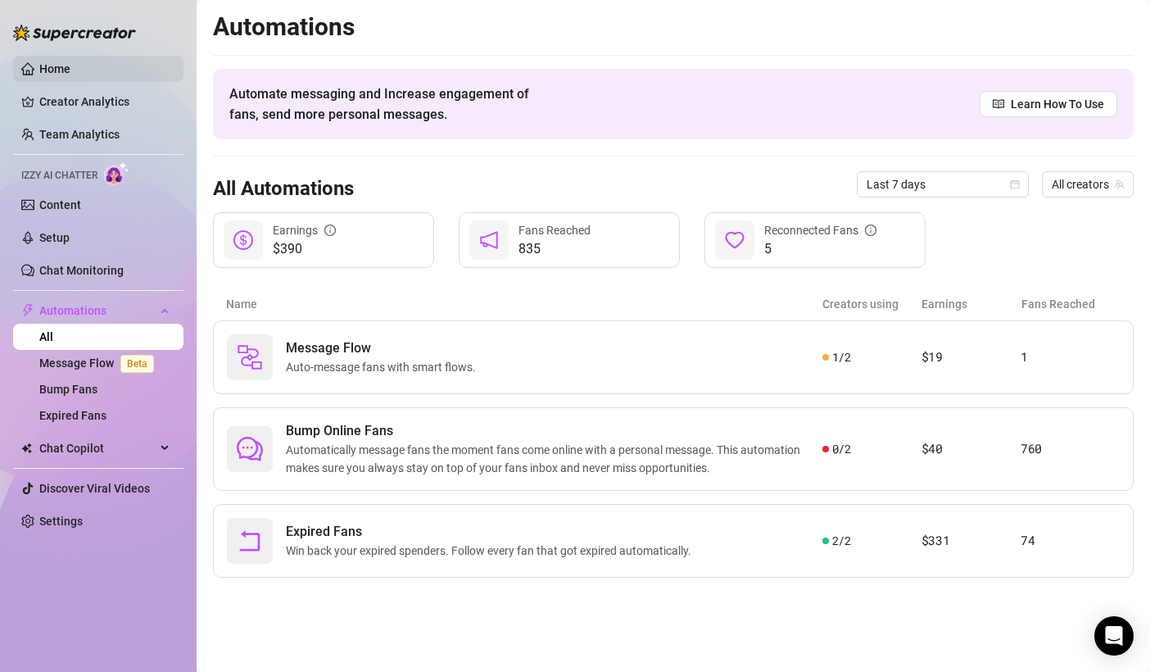
click at [57, 66] on link "Home" at bounding box center [54, 68] width 31 height 13
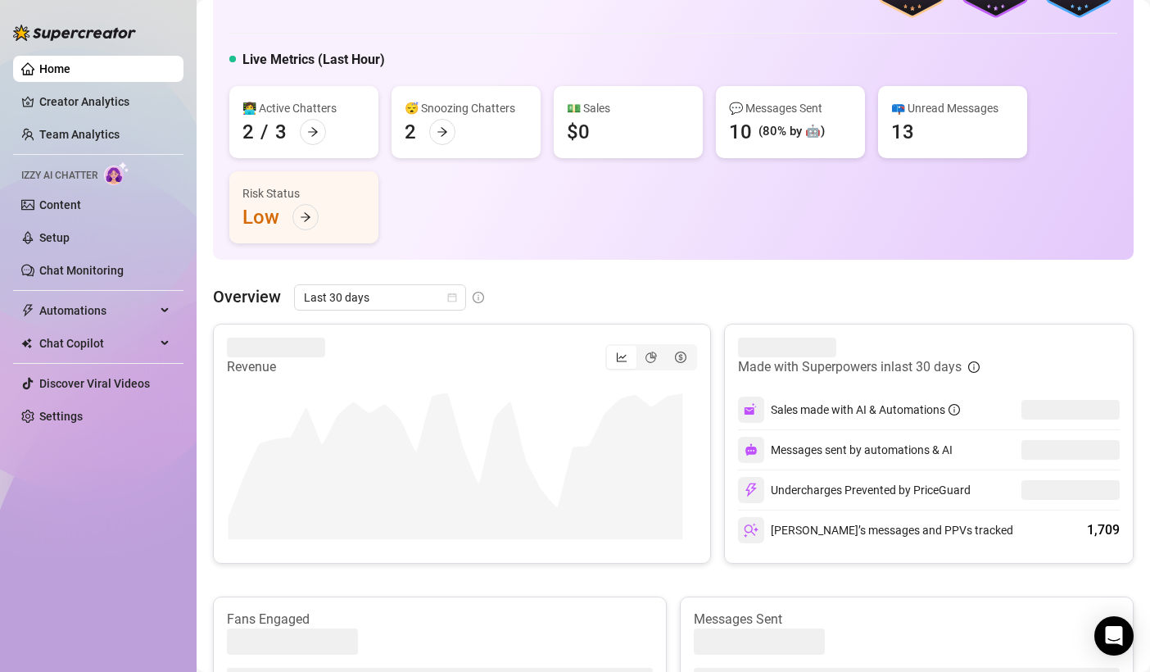
scroll to position [97, 0]
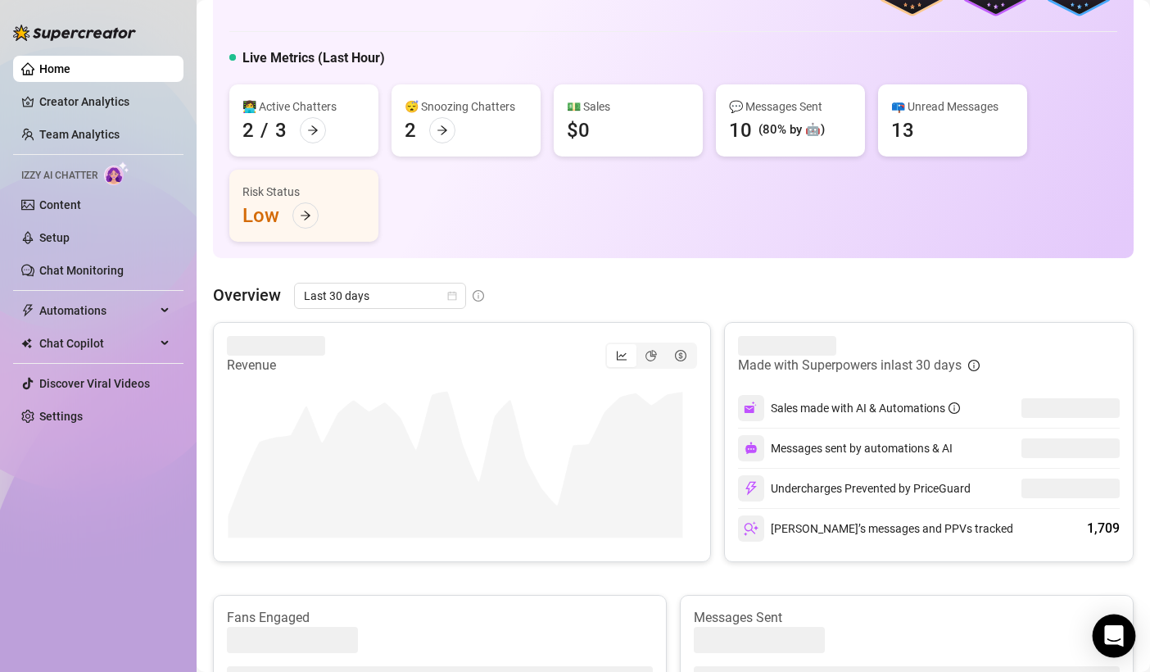
click at [1113, 641] on icon "Open Intercom Messenger" at bounding box center [1114, 635] width 21 height 21
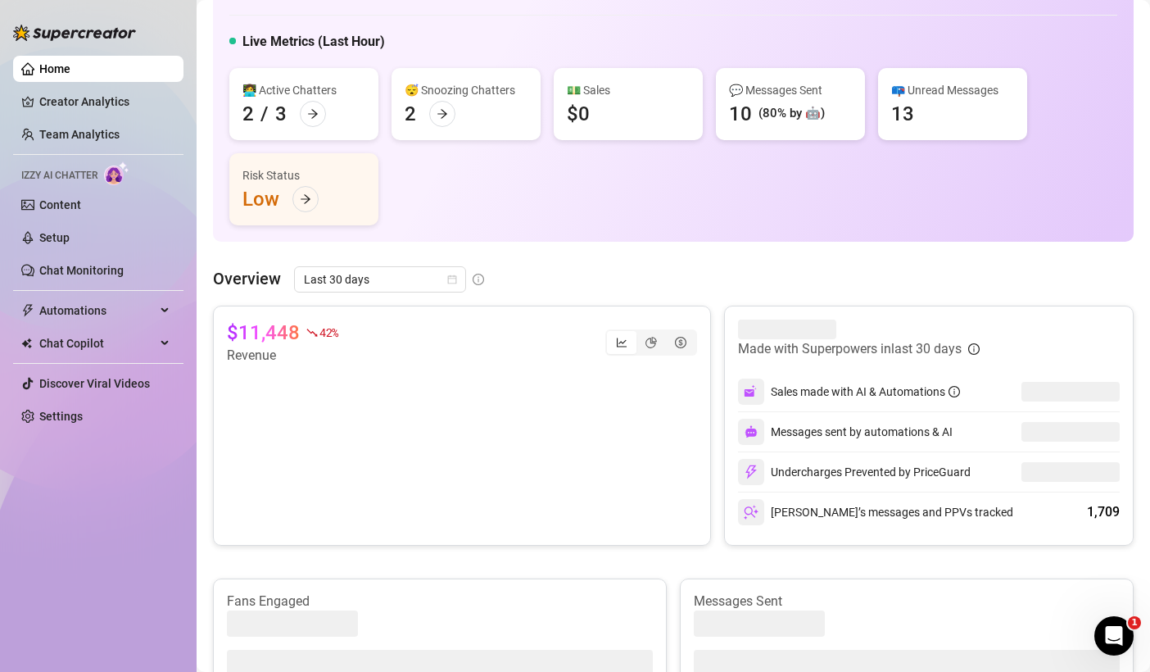
scroll to position [111, 0]
click at [1110, 631] on icon "Open Intercom Messenger" at bounding box center [1114, 636] width 27 height 27
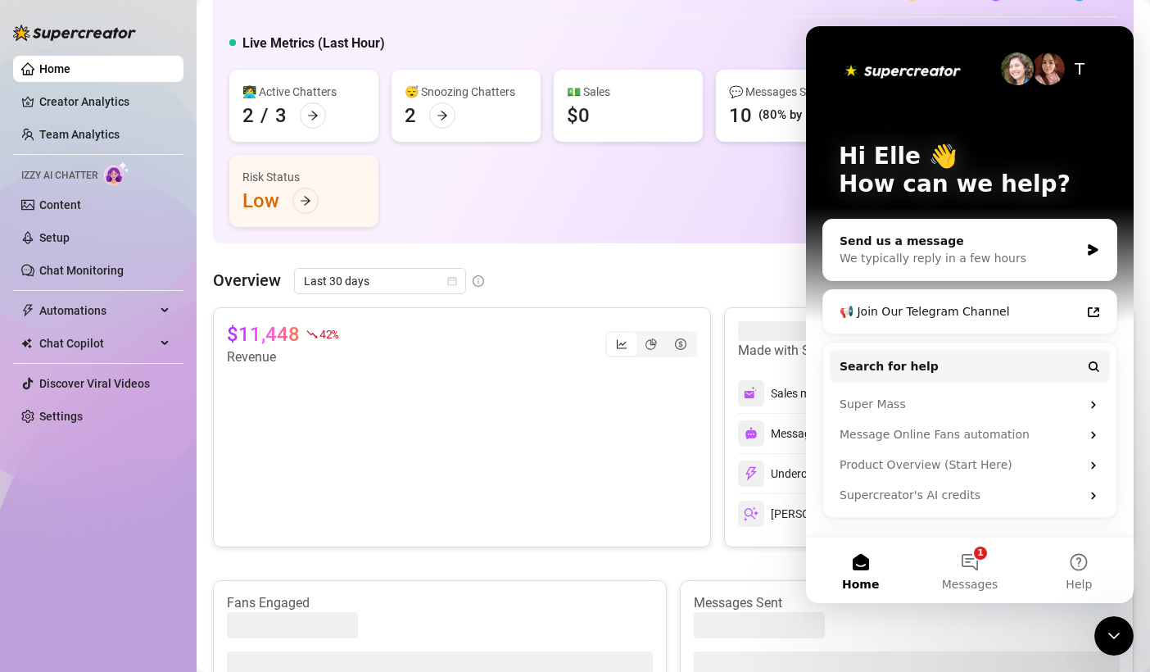
click at [1124, 634] on div "Close Intercom Messenger" at bounding box center [1114, 635] width 39 height 39
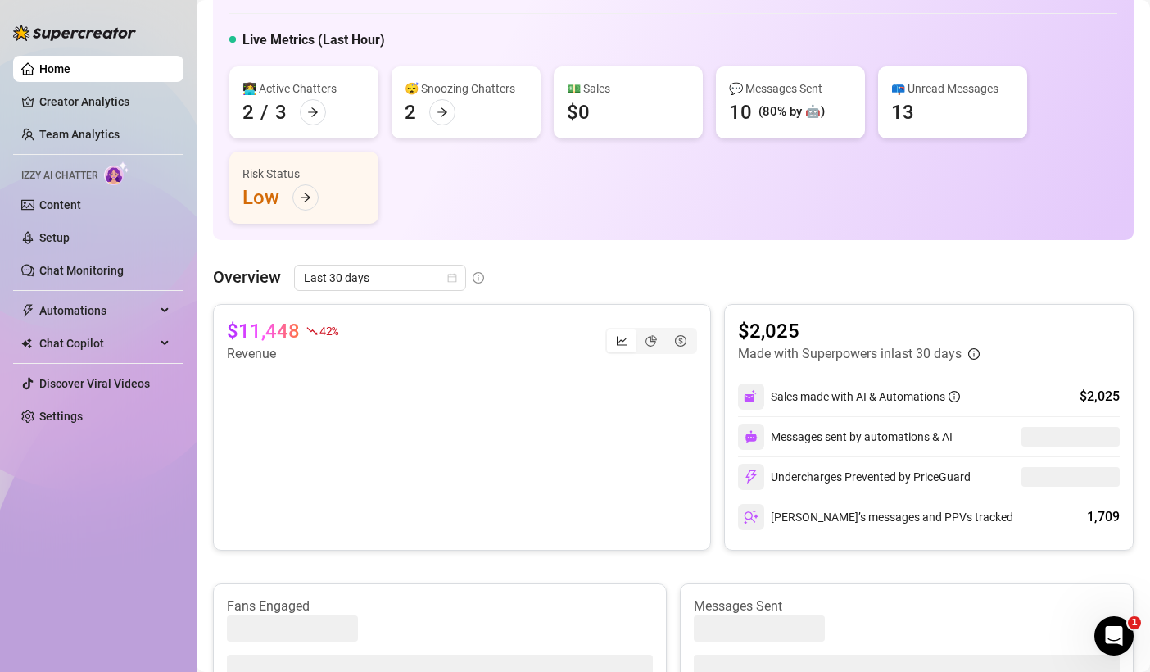
scroll to position [0, 0]
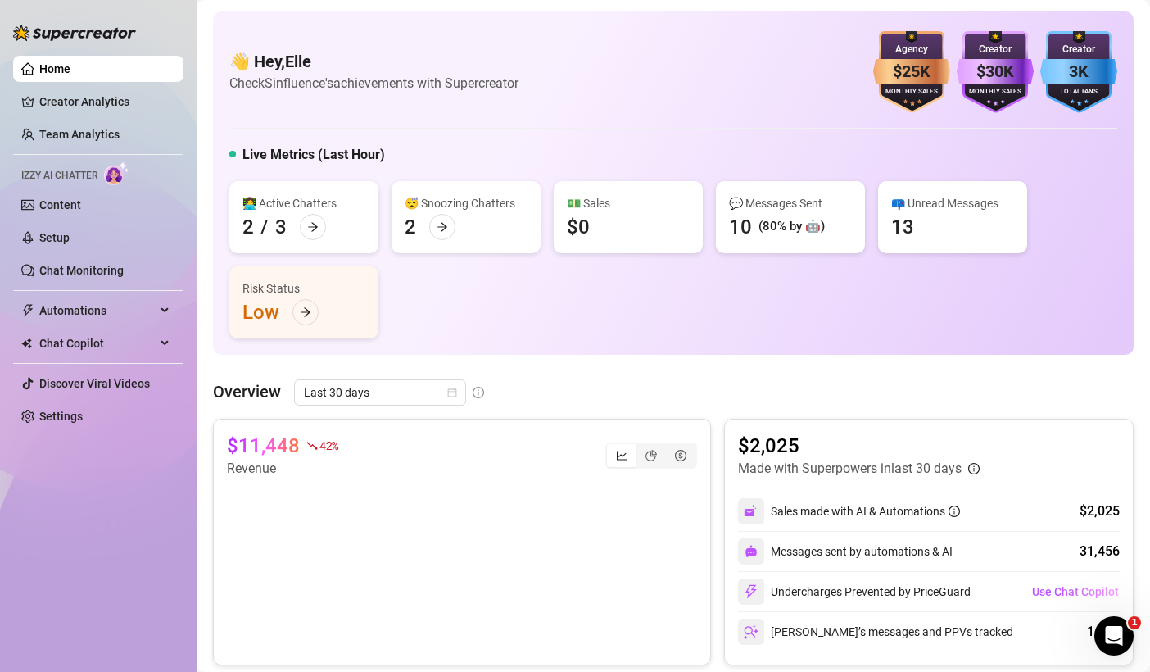
drag, startPoint x: 257, startPoint y: 57, endPoint x: 566, endPoint y: 102, distance: 312.2
click at [566, 102] on div "👋 Hey, Elle Check Sinfluence's achievements with Supercreator $25K Agency Month…" at bounding box center [673, 72] width 888 height 82
click at [492, 70] on h4 "👋 Hey, Elle" at bounding box center [373, 61] width 289 height 23
click at [1112, 635] on icon "Open Intercom Messenger" at bounding box center [1114, 636] width 27 height 27
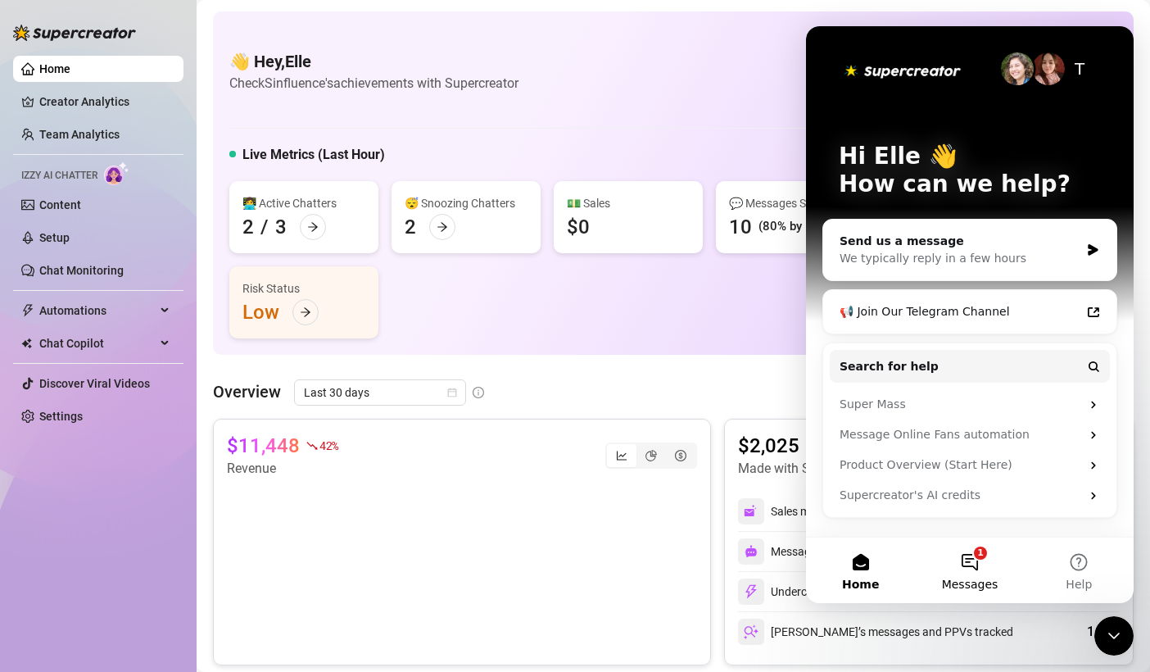
drag, startPoint x: 964, startPoint y: 575, endPoint x: 1775, endPoint y: 51, distance: 965.9
click at [964, 575] on button "1 Messages" at bounding box center [969, 570] width 109 height 66
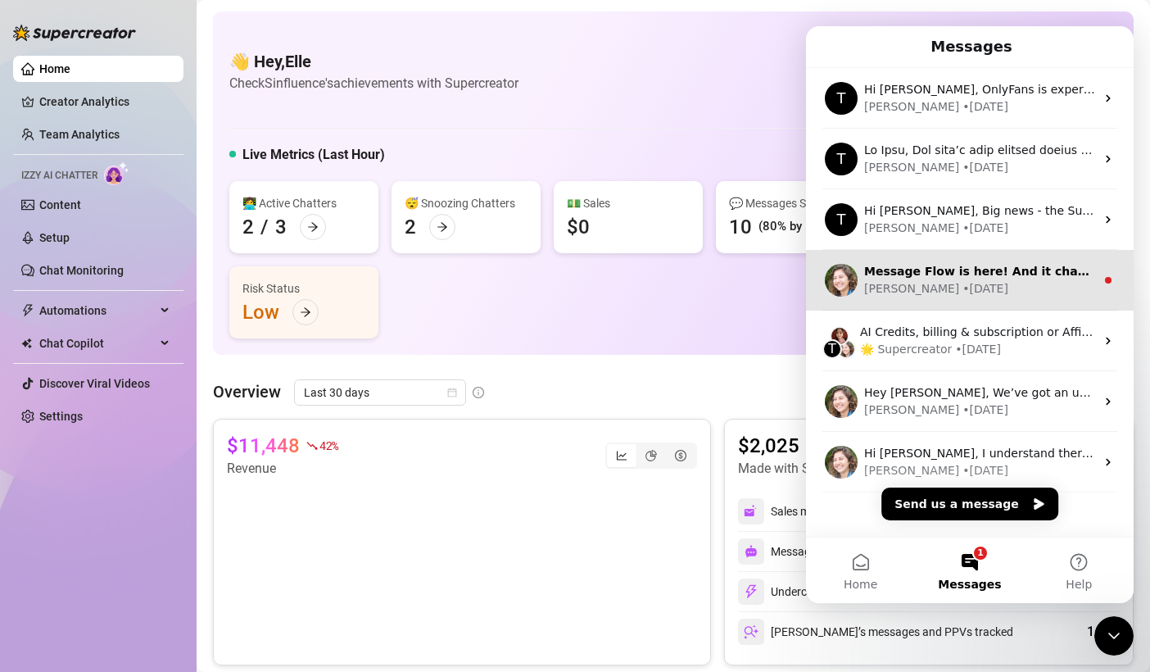
click at [950, 286] on div "[PERSON_NAME] • [DATE]" at bounding box center [979, 288] width 231 height 17
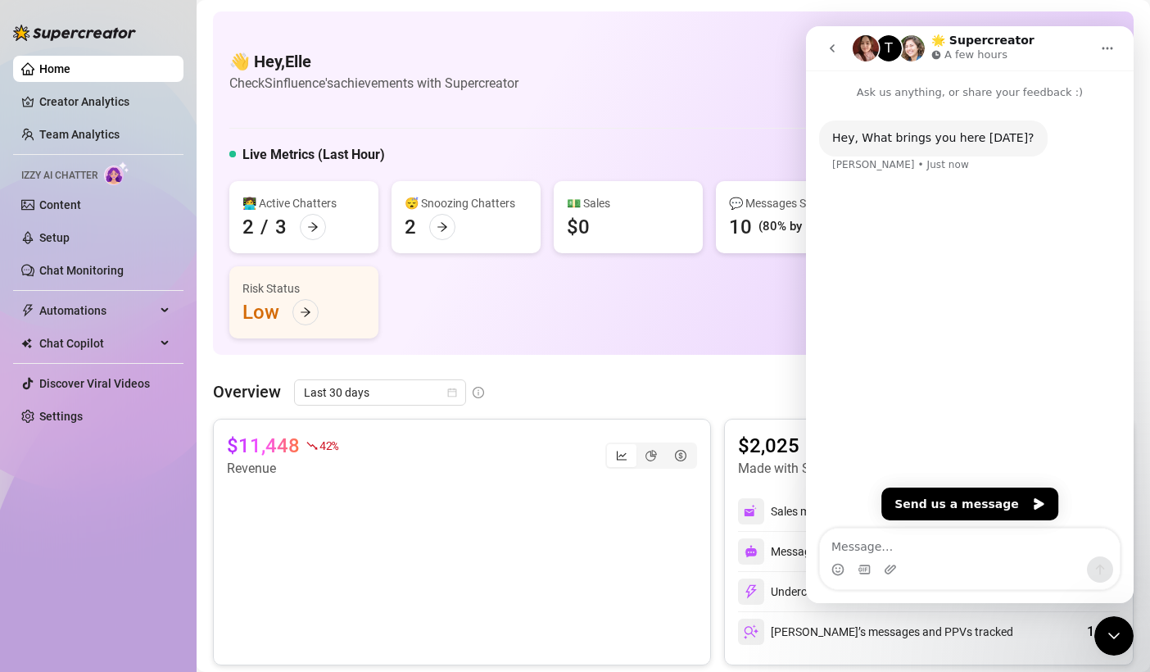
click at [829, 46] on icon "go back" at bounding box center [832, 48] width 13 height 13
click at [1113, 637] on icon "Close Intercom Messenger" at bounding box center [1114, 636] width 11 height 7
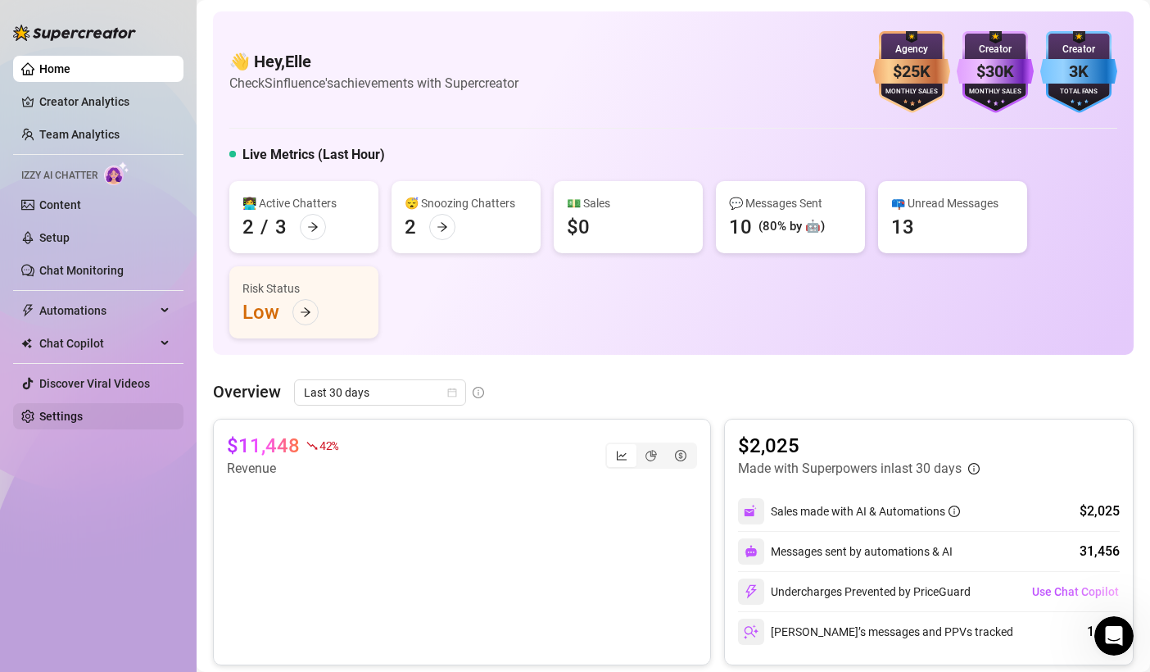
click at [45, 410] on link "Settings" at bounding box center [60, 416] width 43 height 13
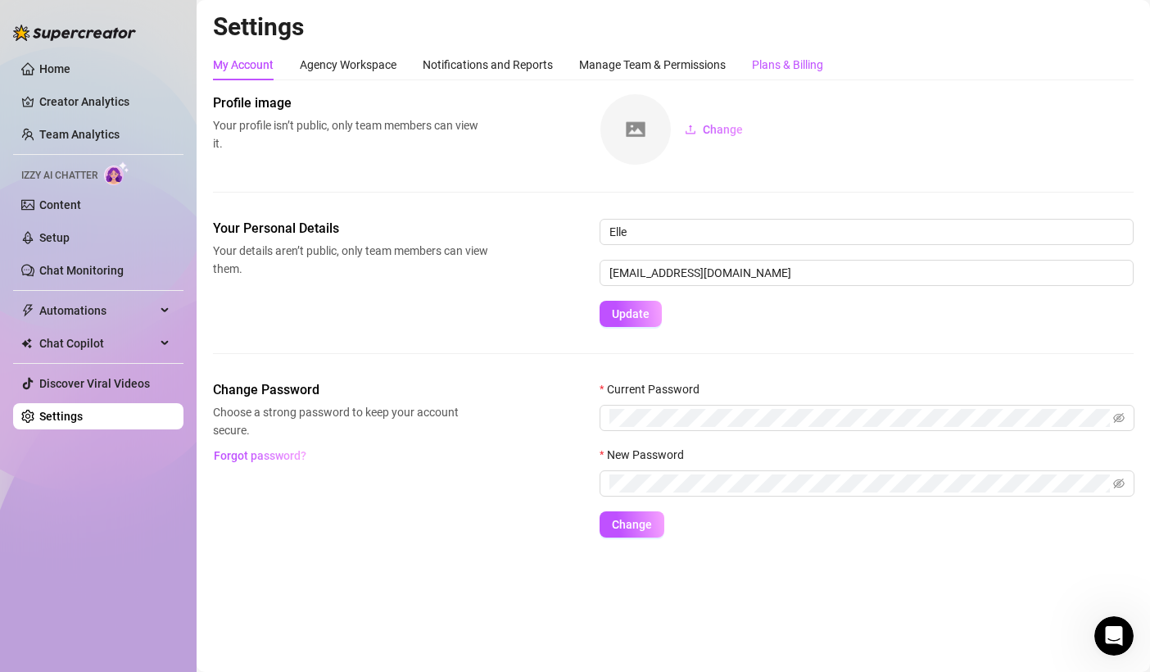
click at [800, 64] on div "Plans & Billing" at bounding box center [787, 65] width 71 height 18
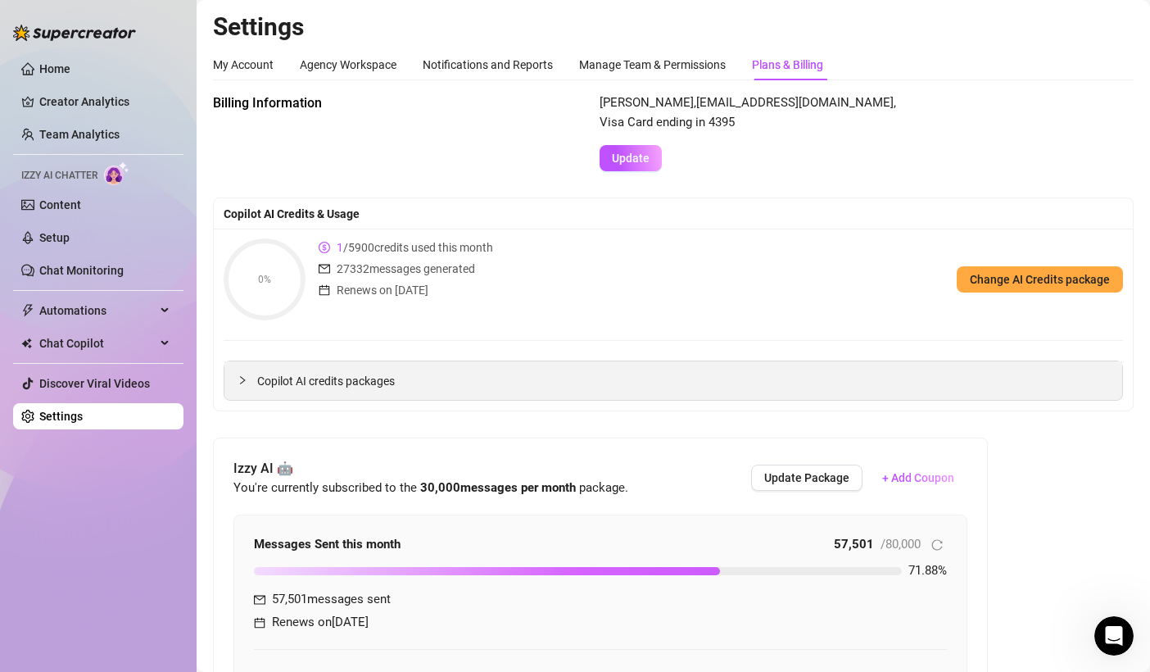
click at [228, 388] on div "Copilot AI credits packages" at bounding box center [673, 380] width 898 height 39
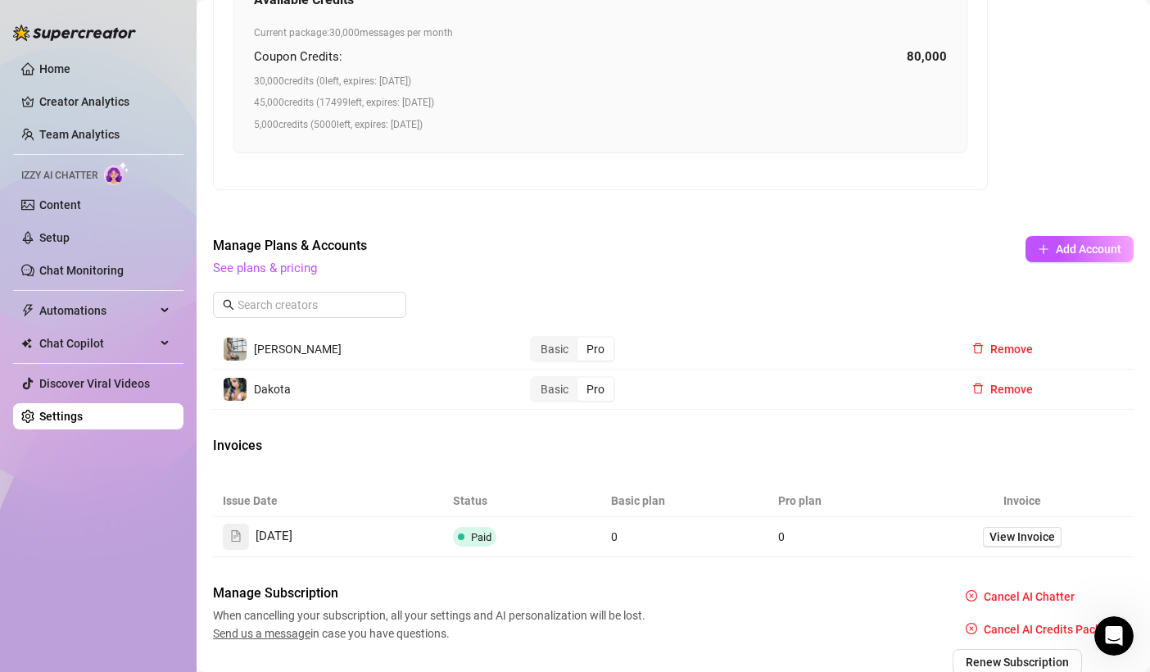
scroll to position [1072, 0]
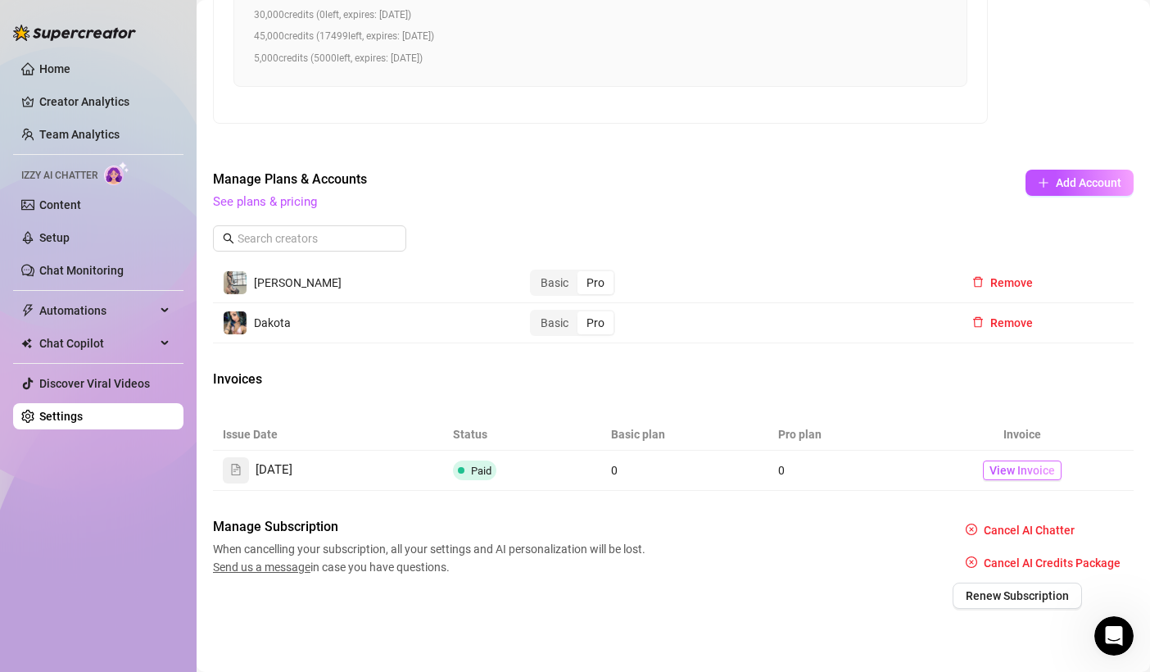
click at [1019, 467] on span "View Invoice" at bounding box center [1023, 470] width 66 height 18
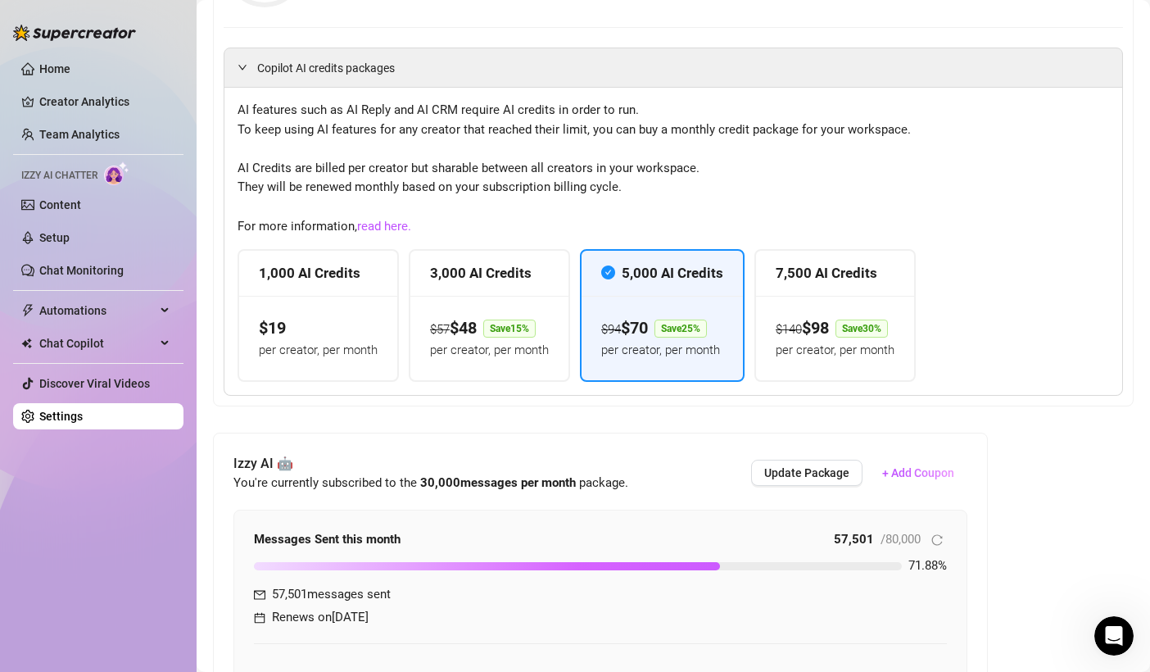
scroll to position [0, 0]
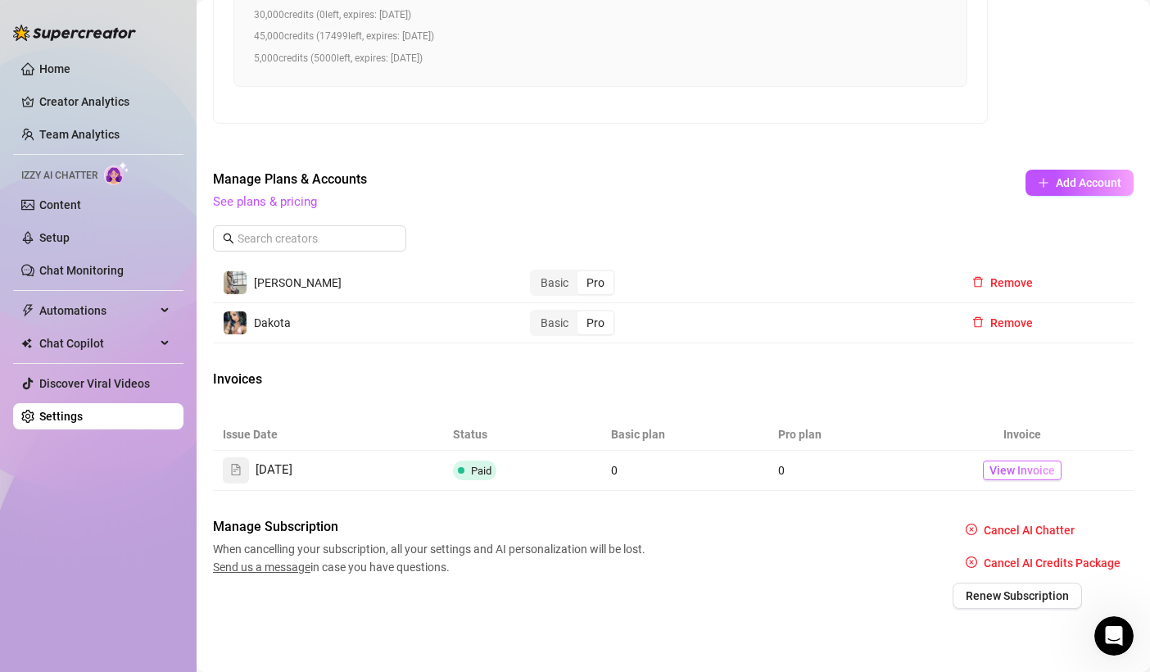
click at [1028, 468] on span "View Invoice" at bounding box center [1023, 470] width 66 height 18
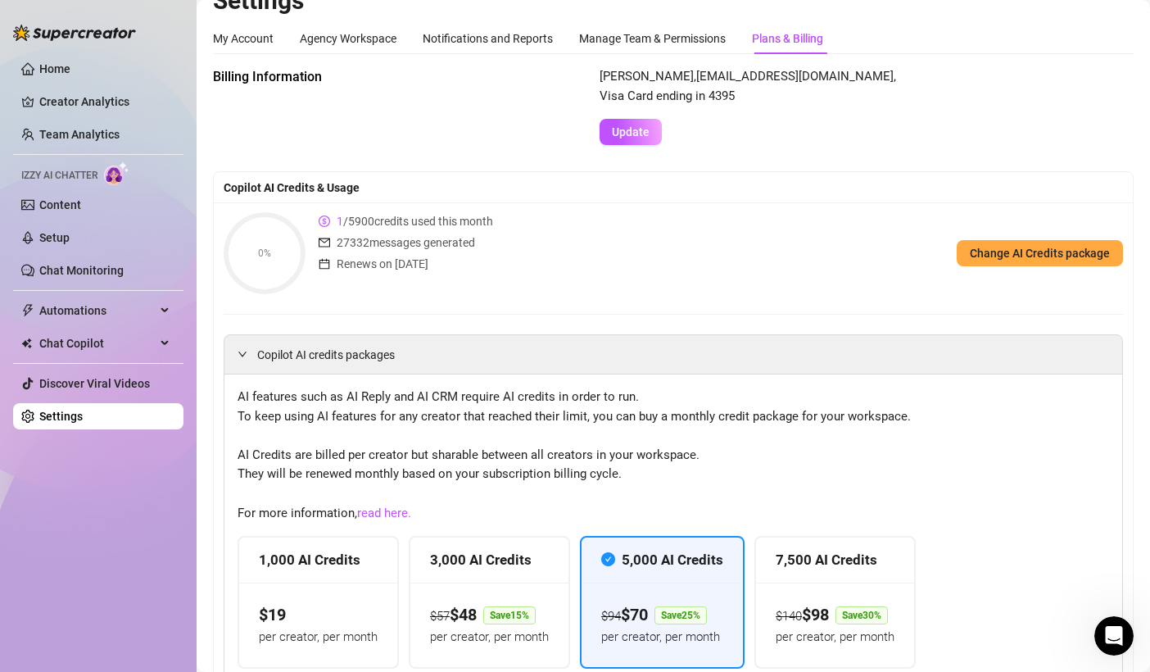
scroll to position [0, 0]
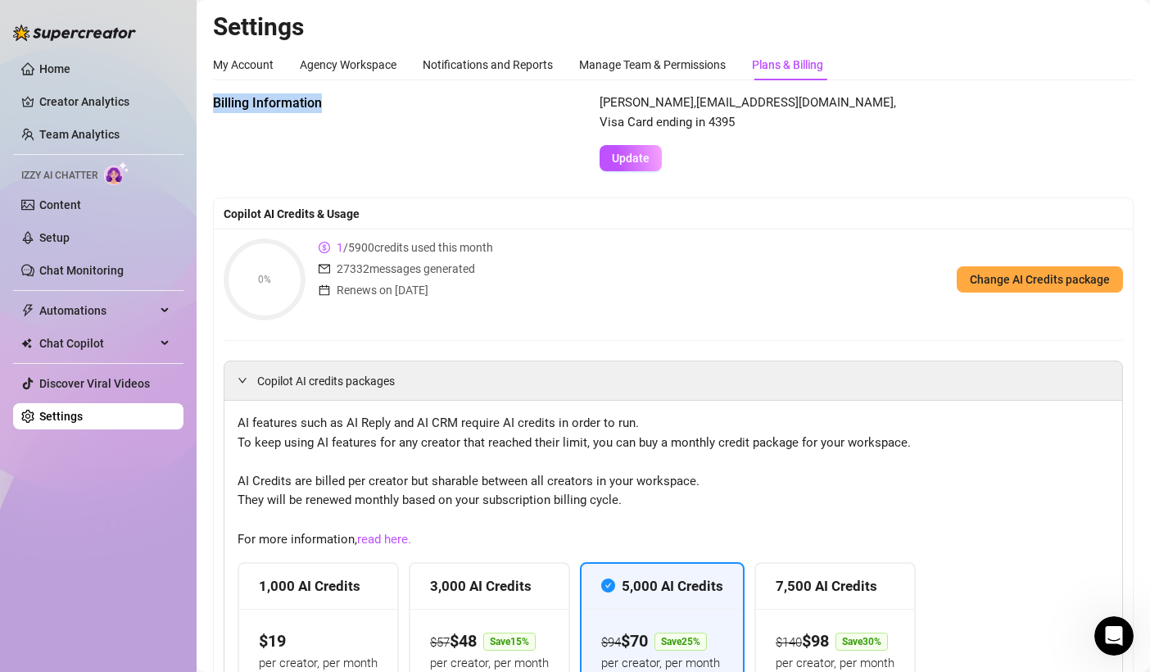
drag, startPoint x: 206, startPoint y: 102, endPoint x: 338, endPoint y: 105, distance: 132.8
click at [338, 105] on span "Billing Information" at bounding box center [350, 103] width 275 height 20
drag, startPoint x: 207, startPoint y: 101, endPoint x: 374, endPoint y: 133, distance: 170.2
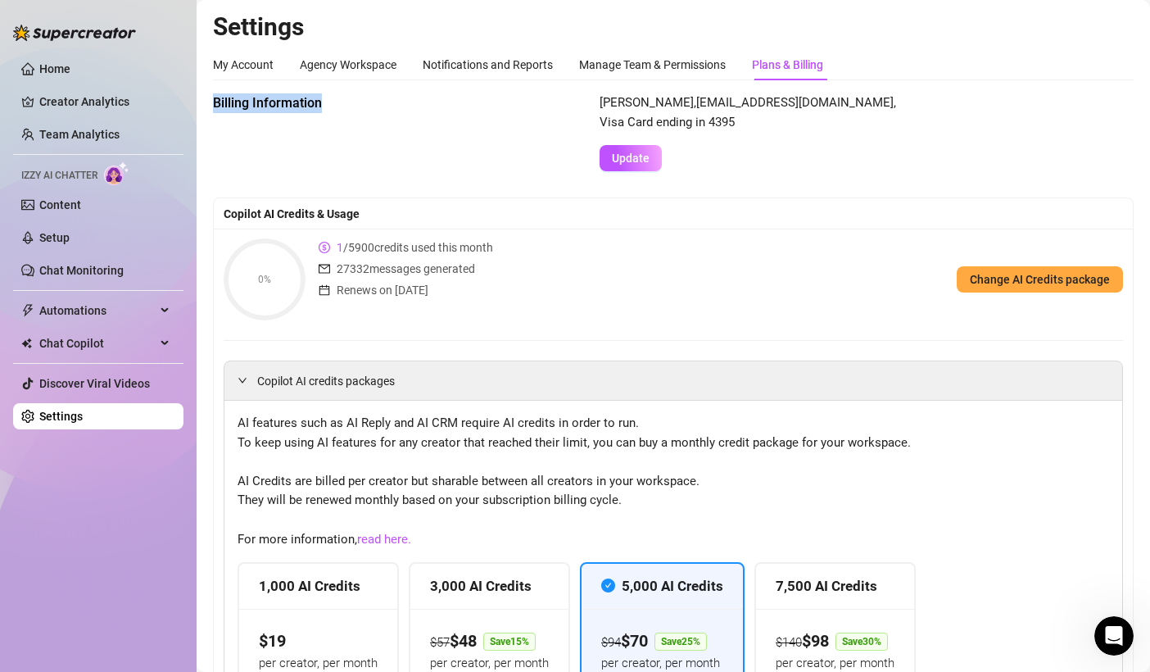
click at [374, 133] on div "Billing Information [PERSON_NAME] , [EMAIL_ADDRESS][DOMAIN_NAME] , Visa Card en…" at bounding box center [673, 132] width 921 height 78
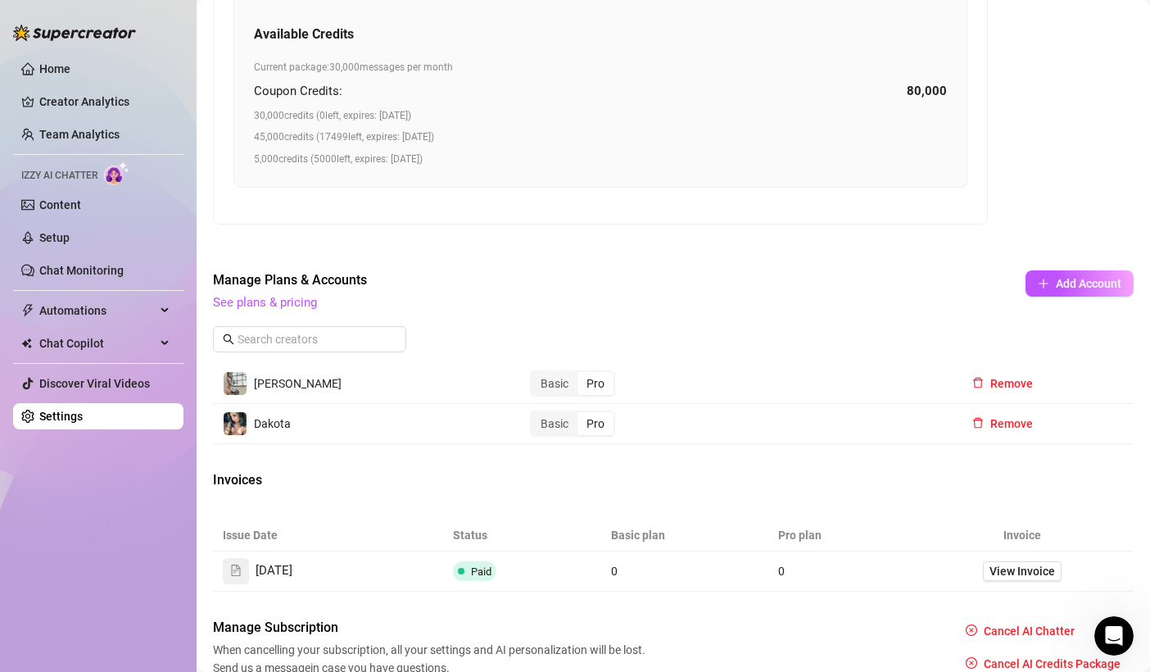
scroll to position [1072, 0]
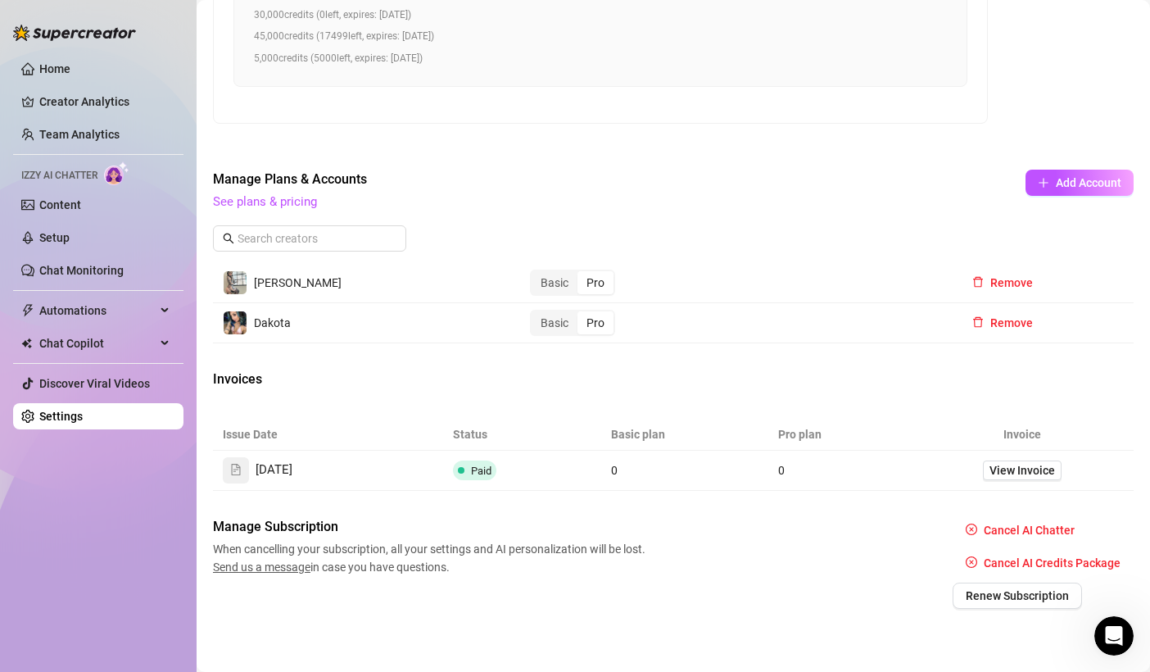
click at [1107, 640] on icon "Open Intercom Messenger" at bounding box center [1114, 636] width 27 height 27
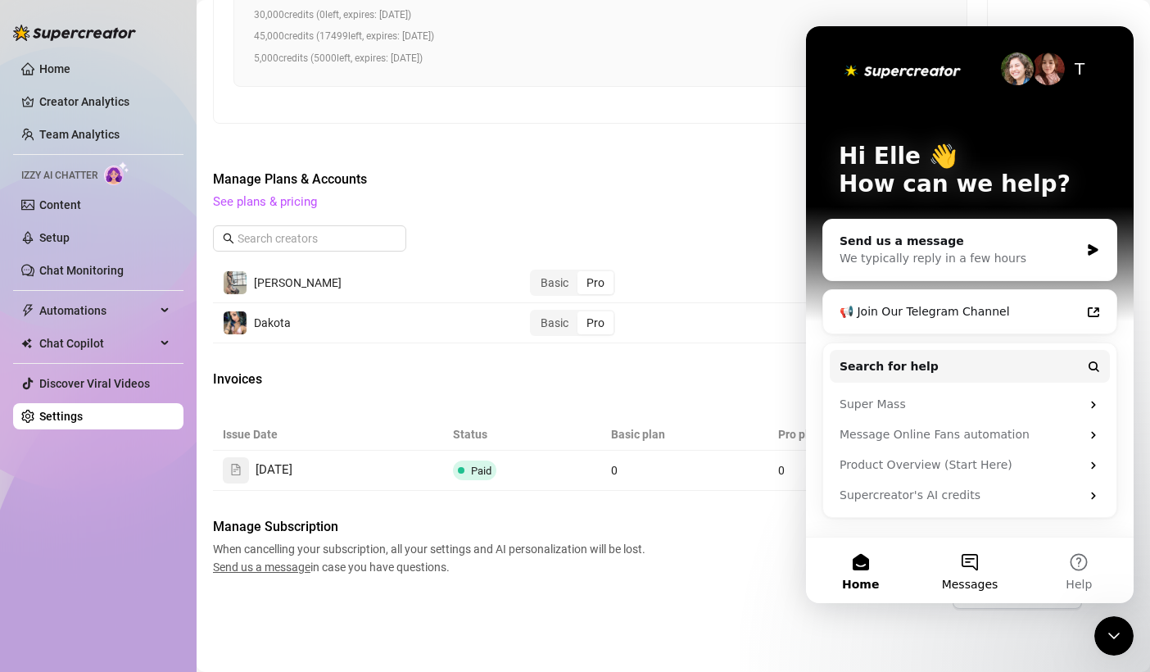
click at [980, 556] on button "Messages" at bounding box center [969, 570] width 109 height 66
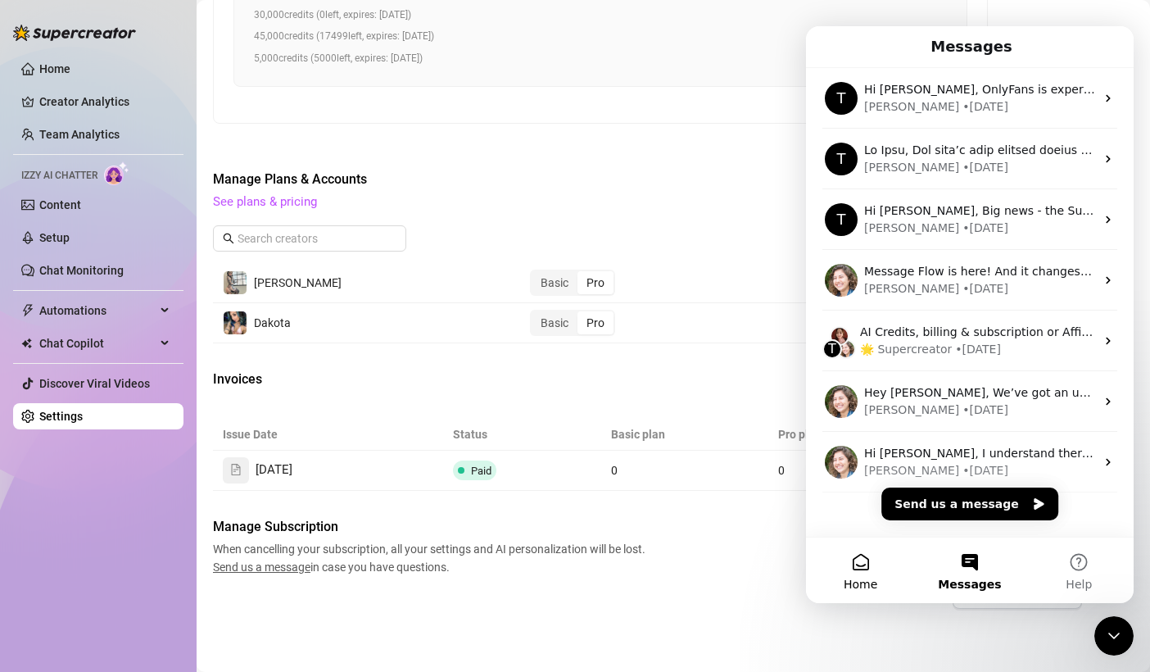
click at [862, 558] on button "Home" at bounding box center [860, 570] width 109 height 66
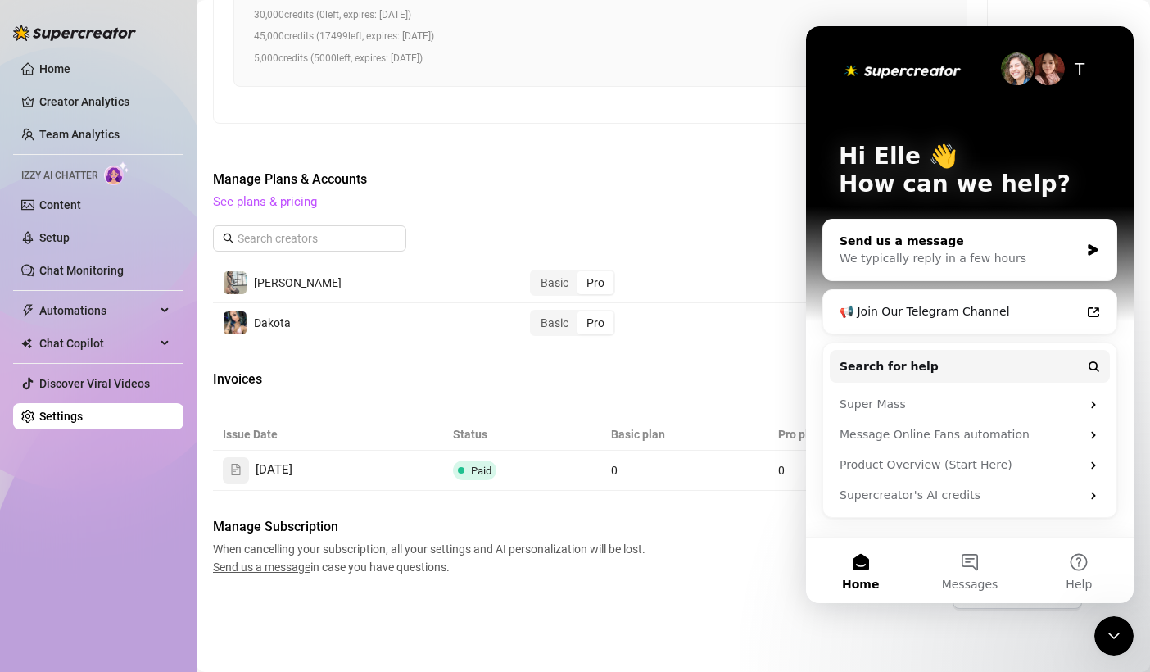
click at [964, 247] on div "Send us a message" at bounding box center [960, 241] width 240 height 17
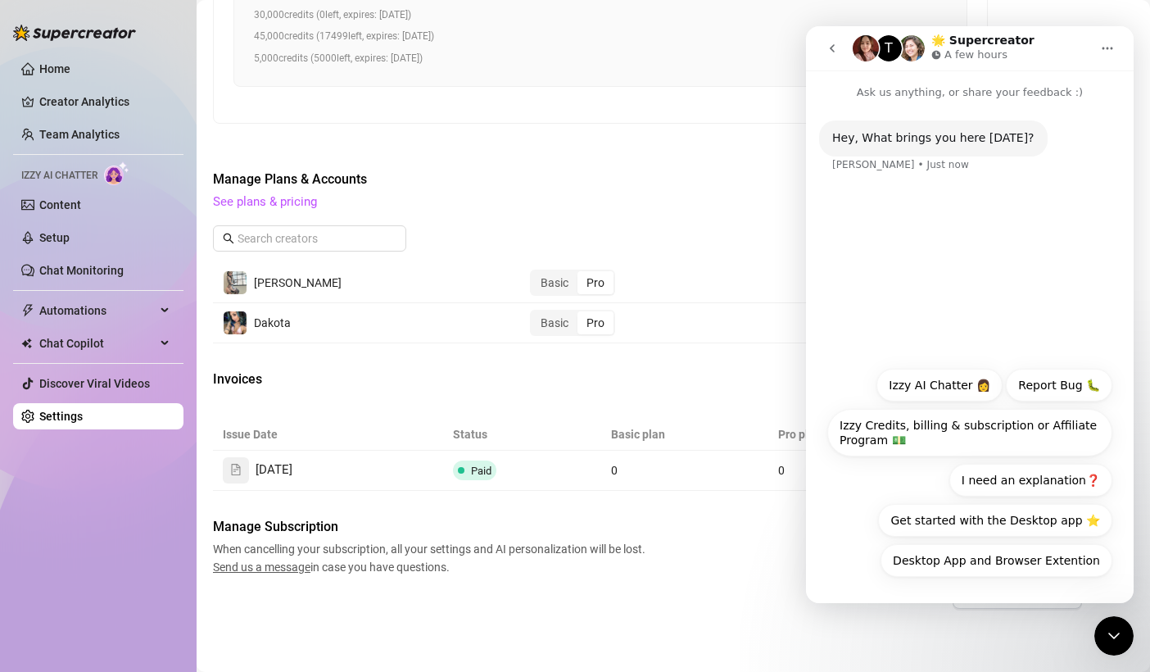
click at [830, 48] on icon "go back" at bounding box center [832, 48] width 13 height 13
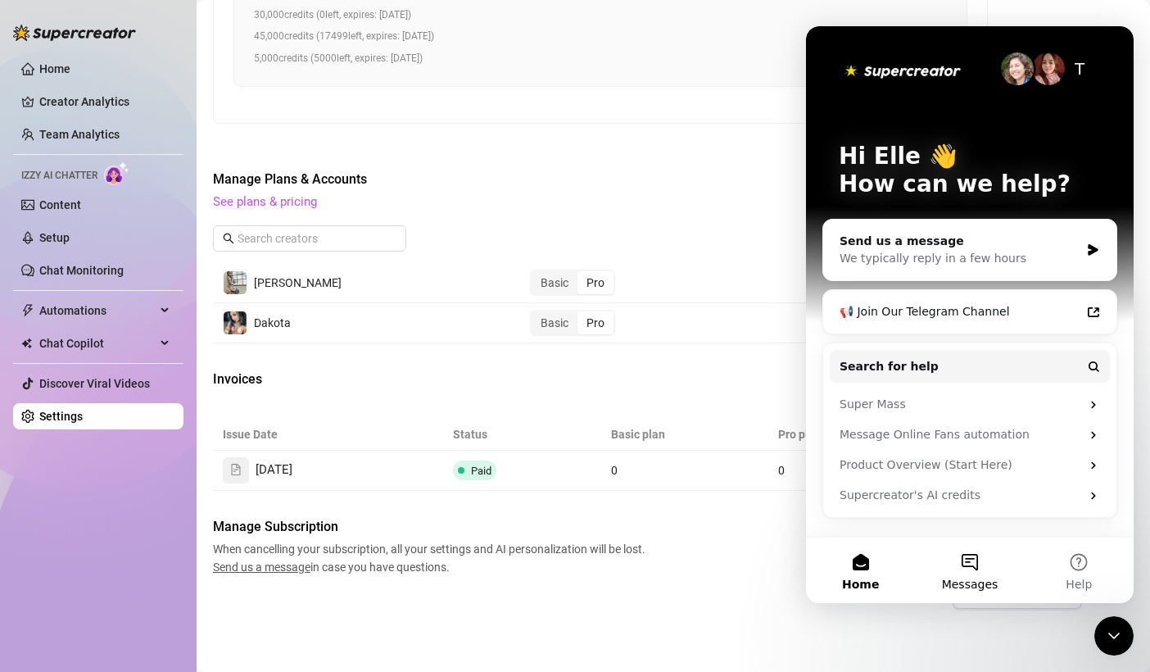
click at [982, 546] on button "Messages" at bounding box center [969, 570] width 109 height 66
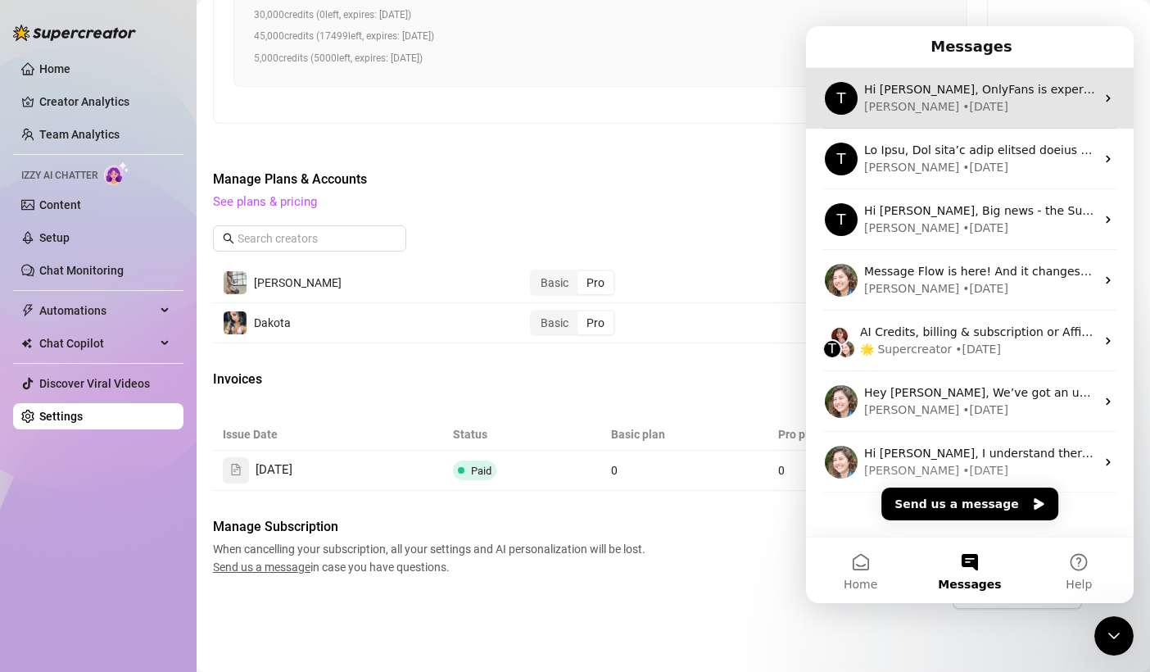
click at [1012, 100] on div "[PERSON_NAME] • [DATE]" at bounding box center [979, 106] width 231 height 17
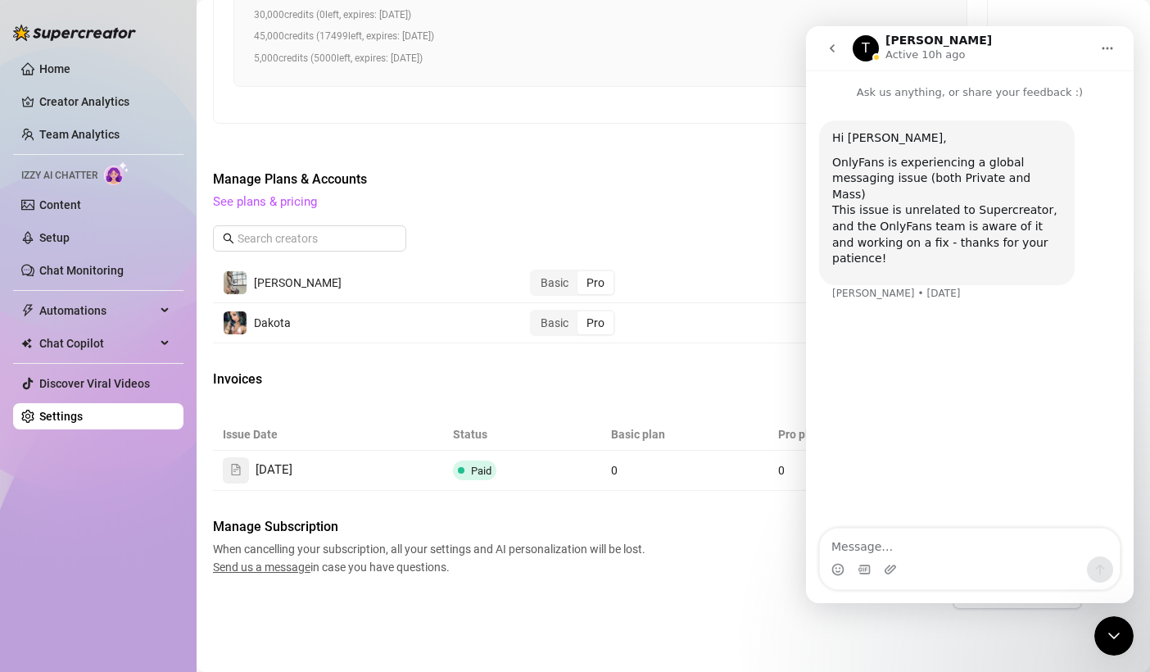
click at [835, 46] on icon "go back" at bounding box center [832, 48] width 13 height 13
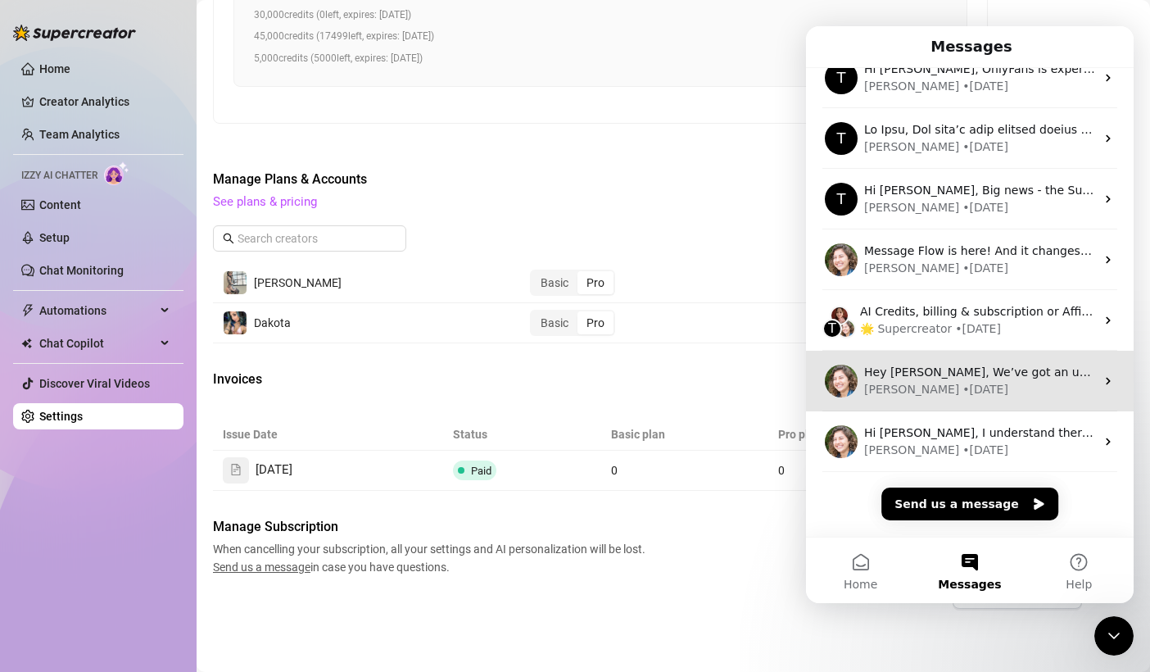
scroll to position [0, 0]
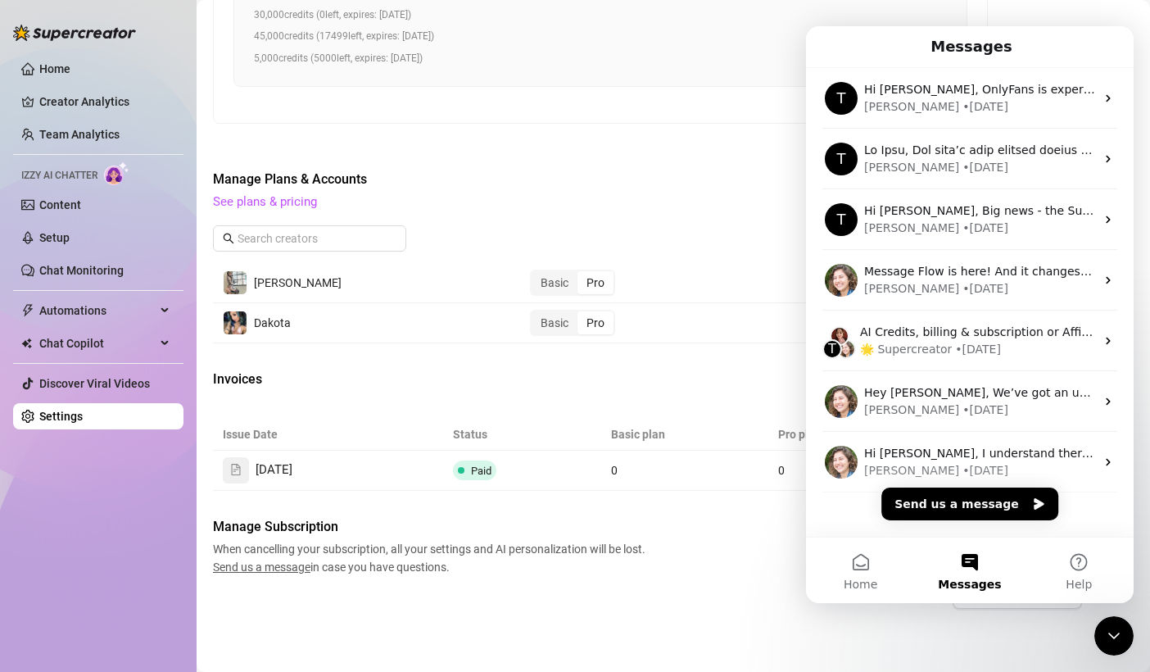
click at [1103, 640] on div "Close Intercom Messenger" at bounding box center [1114, 635] width 39 height 39
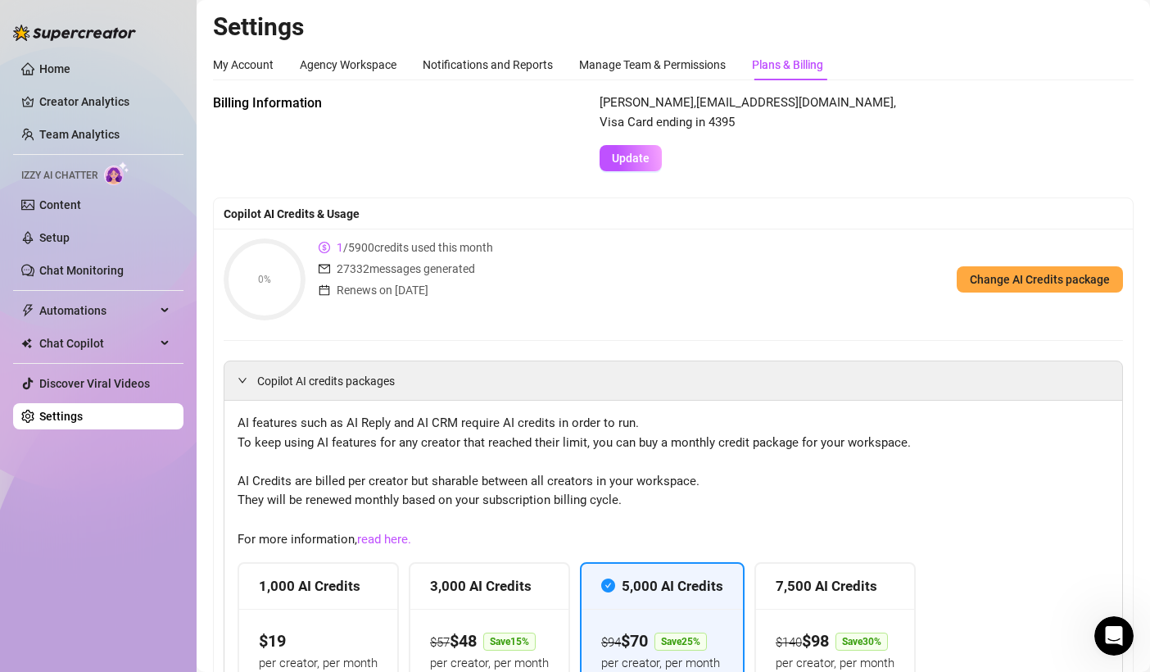
scroll to position [1, 0]
click at [628, 161] on span "Update" at bounding box center [631, 157] width 38 height 13
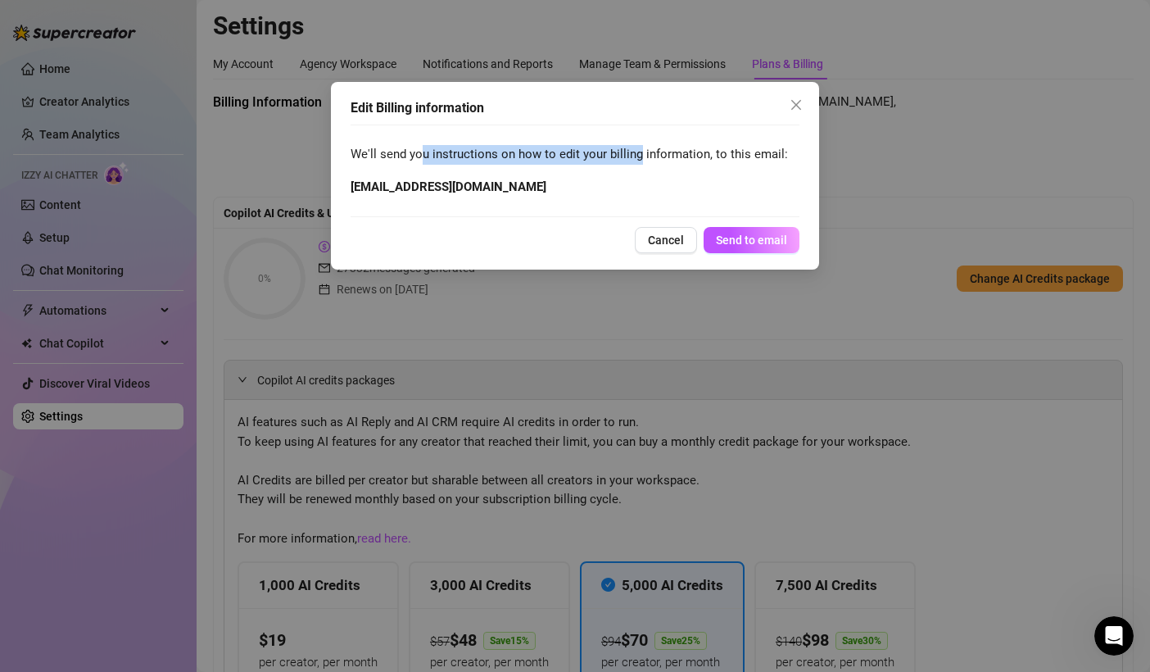
drag, startPoint x: 422, startPoint y: 150, endPoint x: 635, endPoint y: 156, distance: 213.1
click at [635, 156] on span "We'll send you instructions on how to edit your billing information, to this em…" at bounding box center [575, 155] width 449 height 20
drag, startPoint x: 349, startPoint y: 180, endPoint x: 514, endPoint y: 192, distance: 165.1
click at [514, 192] on div "Edit Billing information We'll send you instructions on how to edit your billin…" at bounding box center [575, 176] width 488 height 188
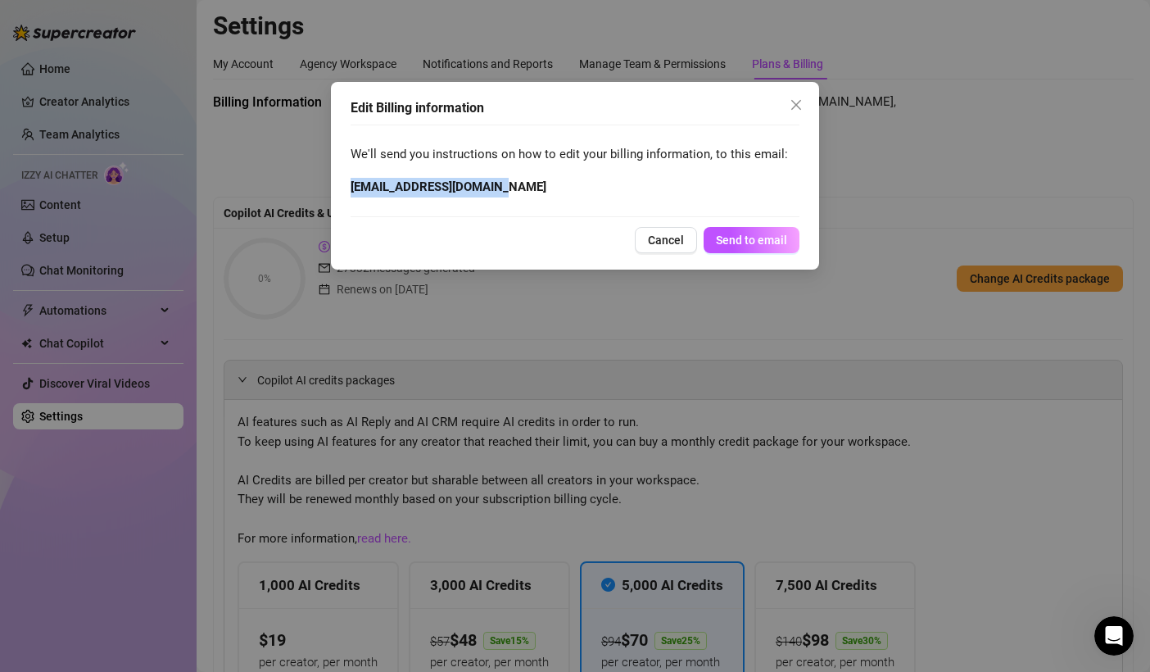
click at [514, 192] on span "[EMAIL_ADDRESS][DOMAIN_NAME]" at bounding box center [575, 188] width 449 height 20
click at [671, 244] on span "Cancel" at bounding box center [666, 240] width 36 height 13
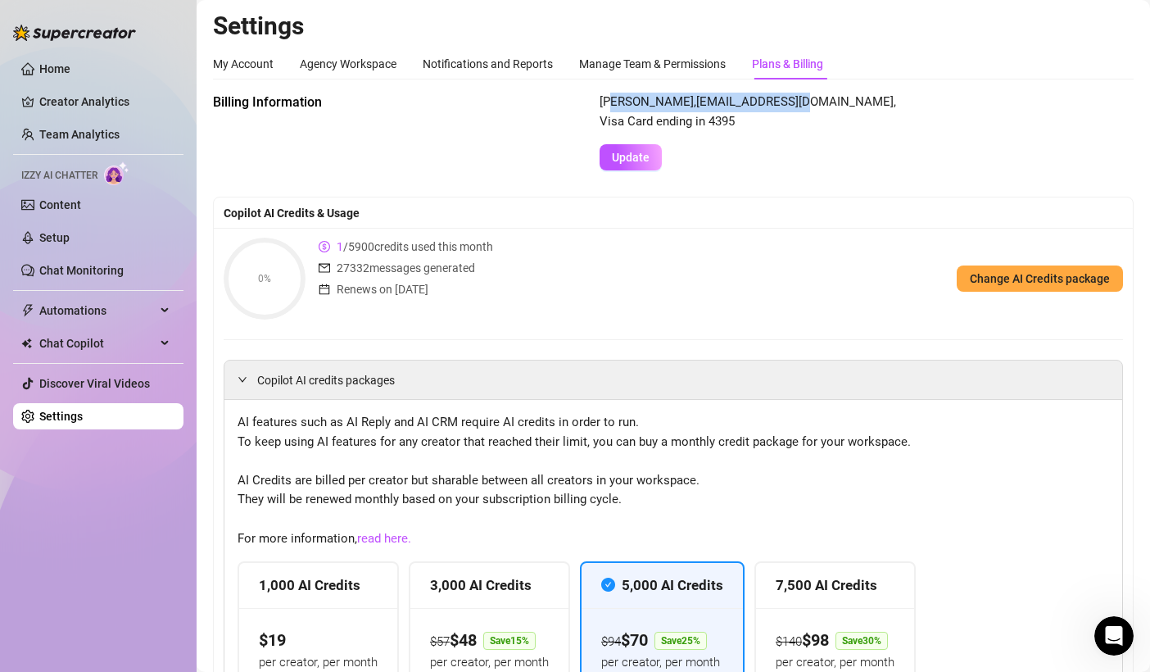
drag, startPoint x: 614, startPoint y: 98, endPoint x: 810, endPoint y: 108, distance: 196.9
click at [810, 108] on span "[PERSON_NAME] , [EMAIL_ADDRESS][DOMAIN_NAME] , Visa Card ending in 4395" at bounding box center [748, 112] width 297 height 39
drag, startPoint x: 701, startPoint y: 103, endPoint x: 837, endPoint y: 103, distance: 136.0
click at [837, 103] on span "[PERSON_NAME] , [EMAIL_ADDRESS][DOMAIN_NAME] , Visa Card ending in 4395" at bounding box center [748, 112] width 297 height 39
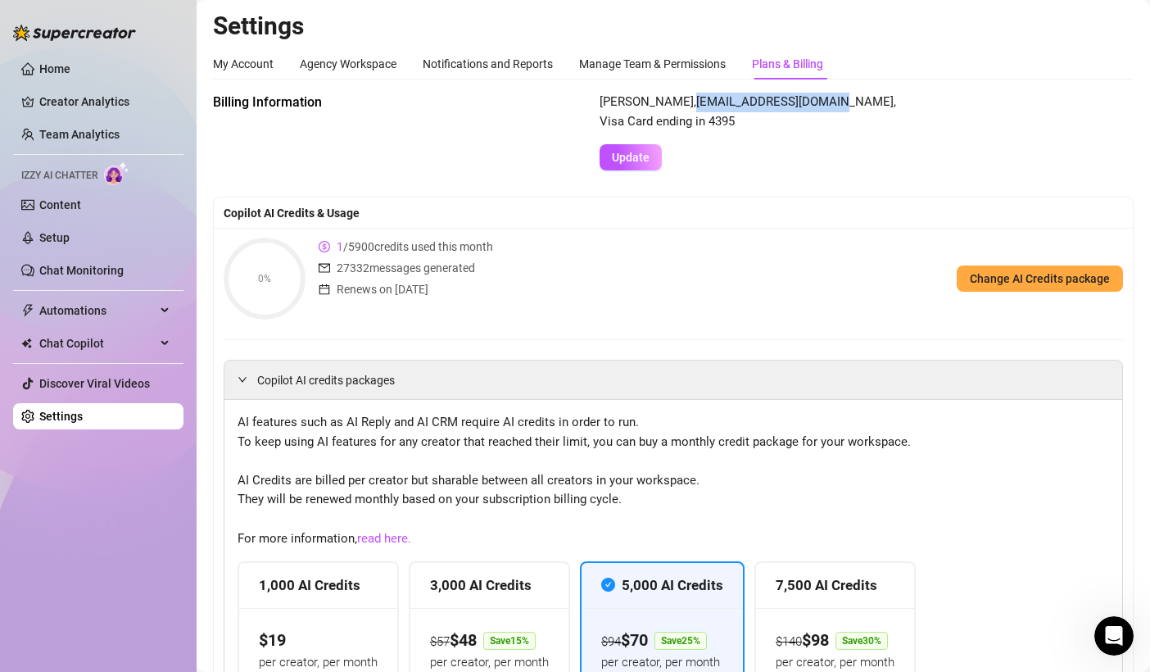
click at [837, 103] on span "[PERSON_NAME] , [EMAIL_ADDRESS][DOMAIN_NAME] , Visa Card ending in 4395" at bounding box center [748, 112] width 297 height 39
drag, startPoint x: 699, startPoint y: 100, endPoint x: 963, endPoint y: 100, distance: 263.8
click at [963, 100] on div "[PERSON_NAME] , [EMAIL_ADDRESS][DOMAIN_NAME] , Visa Card ending in 4395 Update" at bounding box center [867, 132] width 534 height 78
click at [804, 97] on span "[PERSON_NAME] , [EMAIL_ADDRESS][DOMAIN_NAME] , Visa Card ending in 4395" at bounding box center [748, 112] width 297 height 39
click at [637, 151] on span "Update" at bounding box center [631, 157] width 38 height 13
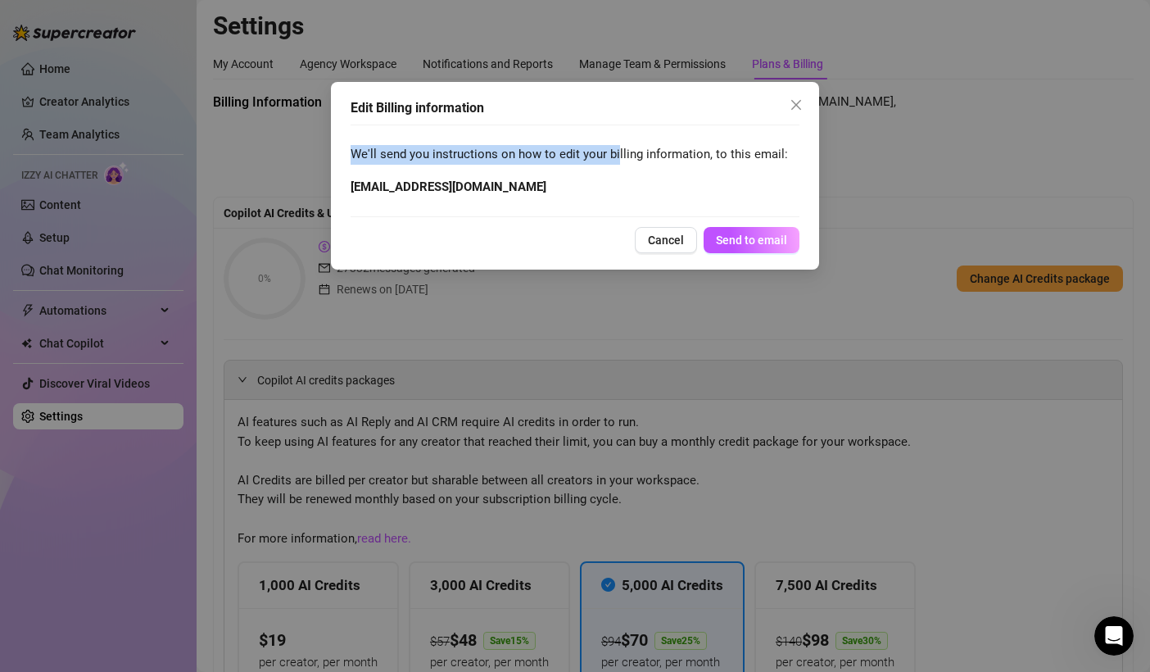
drag, startPoint x: 510, startPoint y: 144, endPoint x: 649, endPoint y: 161, distance: 139.4
click at [649, 161] on div "Edit Billing information We'll send you instructions on how to edit your billin…" at bounding box center [575, 176] width 488 height 188
click at [649, 161] on span "We'll send you instructions on how to edit your billing information, to this em…" at bounding box center [575, 155] width 449 height 20
click at [722, 239] on span "Send to email" at bounding box center [751, 240] width 71 height 13
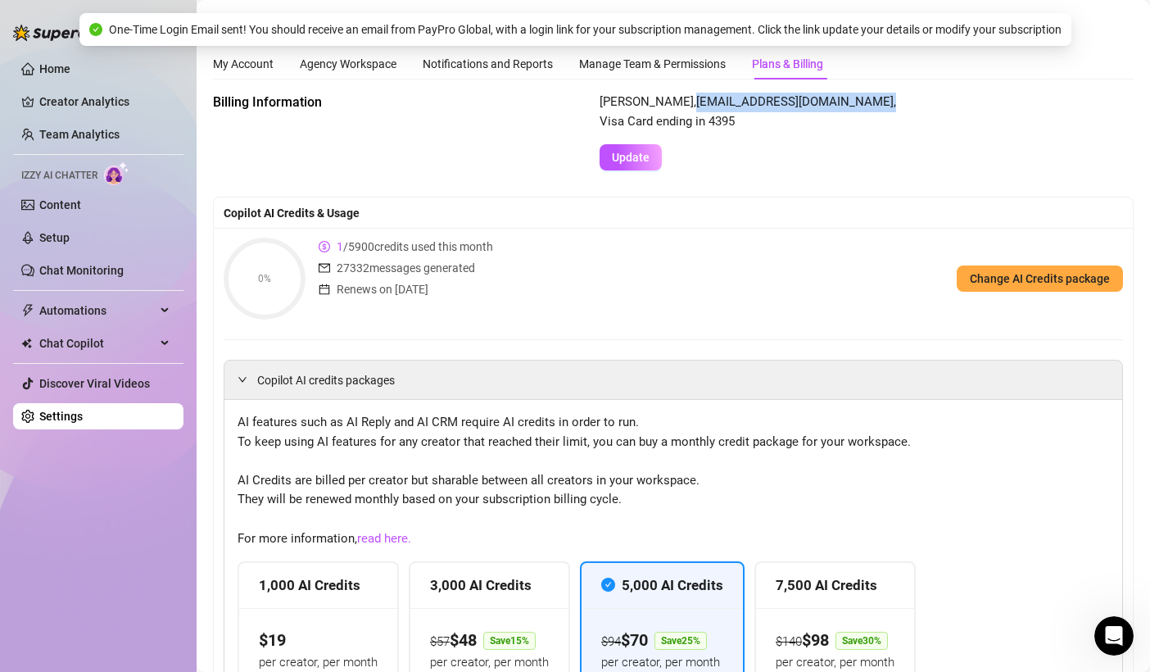
drag, startPoint x: 696, startPoint y: 100, endPoint x: 883, endPoint y: 93, distance: 187.7
click at [883, 93] on div "[PERSON_NAME] , [EMAIL_ADDRESS][DOMAIN_NAME] , Visa Card ending in 4395 Update" at bounding box center [867, 132] width 534 height 78
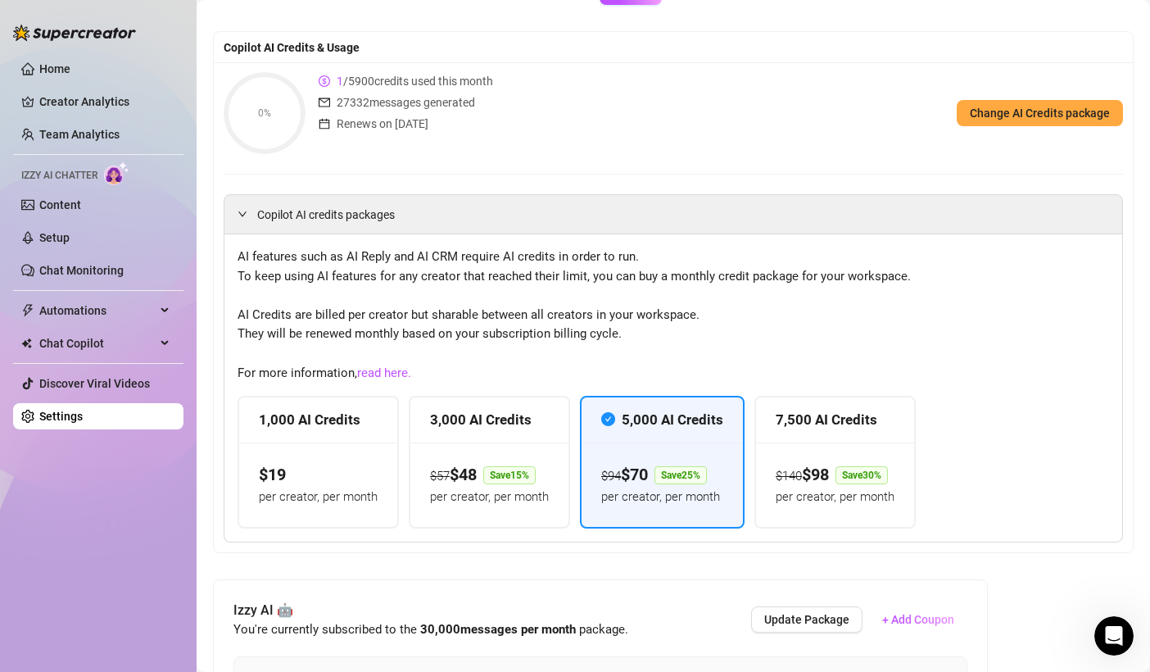
scroll to position [0, 0]
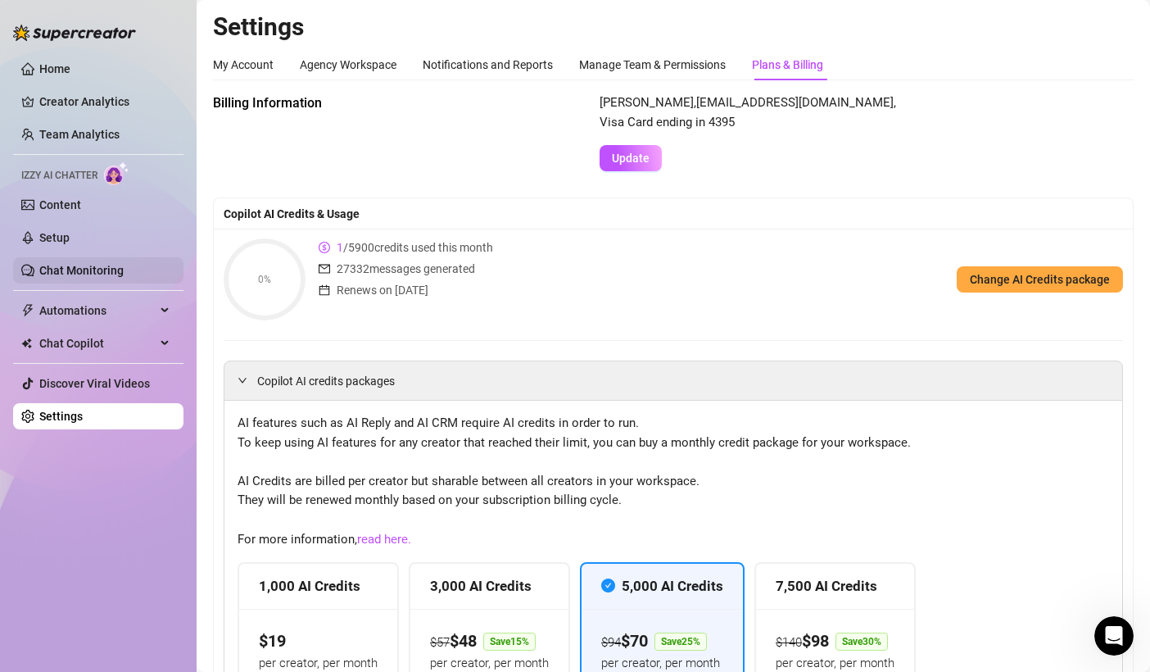
click at [86, 265] on link "Chat Monitoring" at bounding box center [81, 270] width 84 height 13
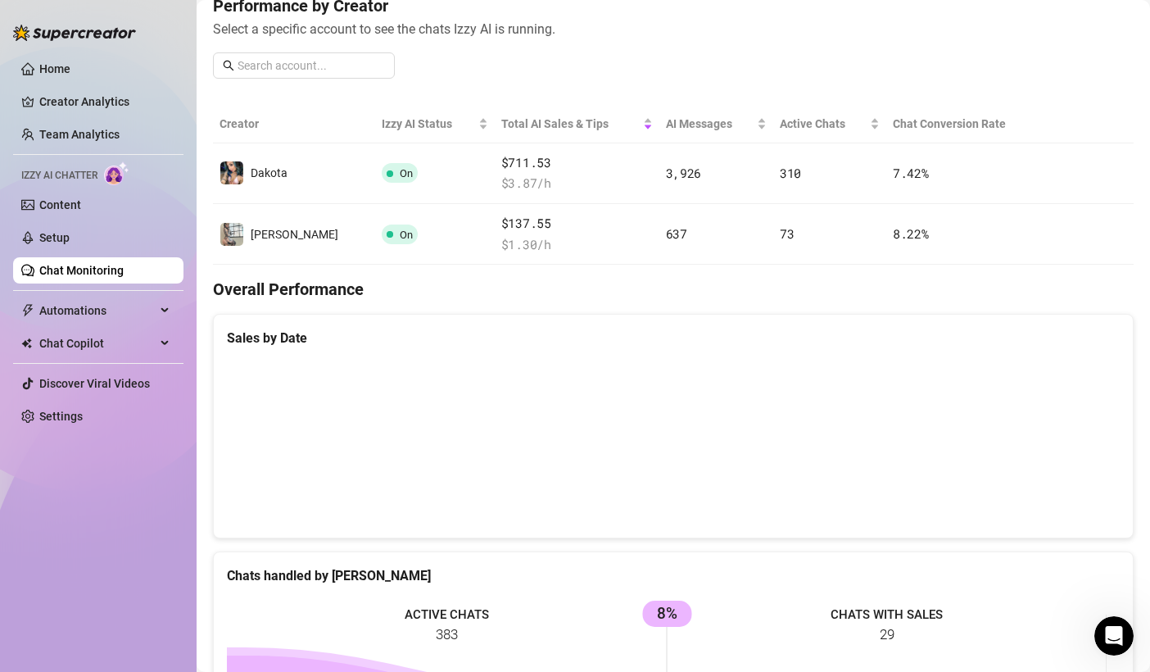
scroll to position [221, 0]
click at [111, 341] on span "Chat Copilot" at bounding box center [97, 343] width 116 height 26
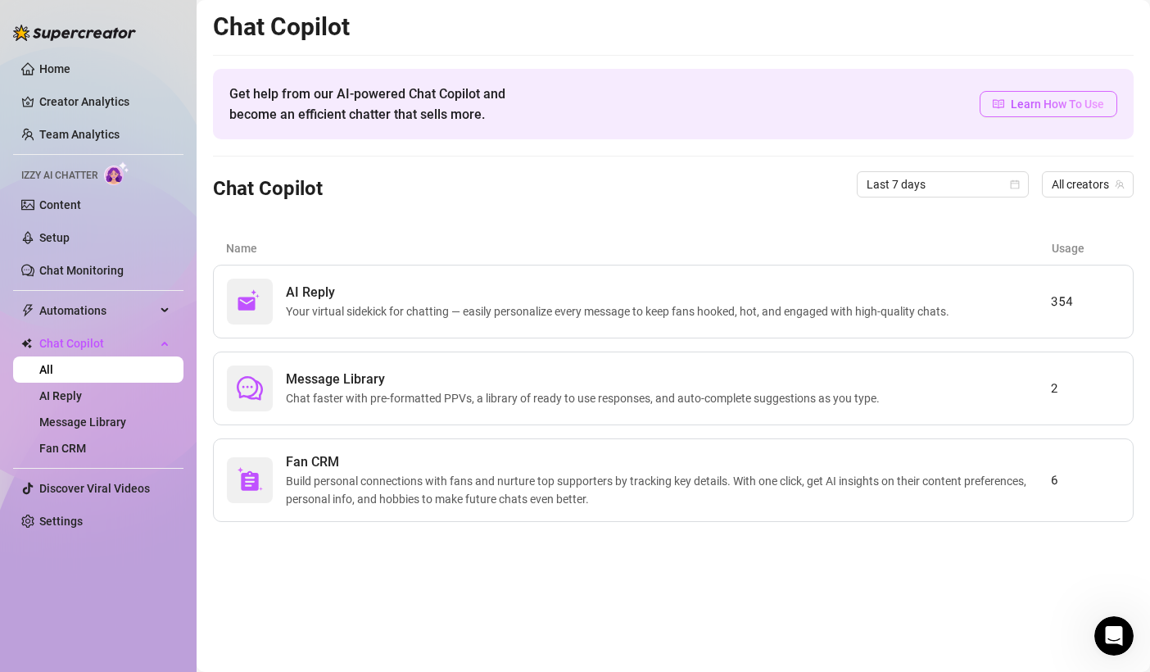
click at [1022, 105] on span "Learn How To Use" at bounding box center [1057, 104] width 93 height 18
drag, startPoint x: 214, startPoint y: 182, endPoint x: 324, endPoint y: 190, distance: 110.1
click at [324, 190] on div "Chat Copilot Last 7 days All creators" at bounding box center [673, 184] width 921 height 56
click at [70, 236] on link "Setup" at bounding box center [54, 237] width 30 height 13
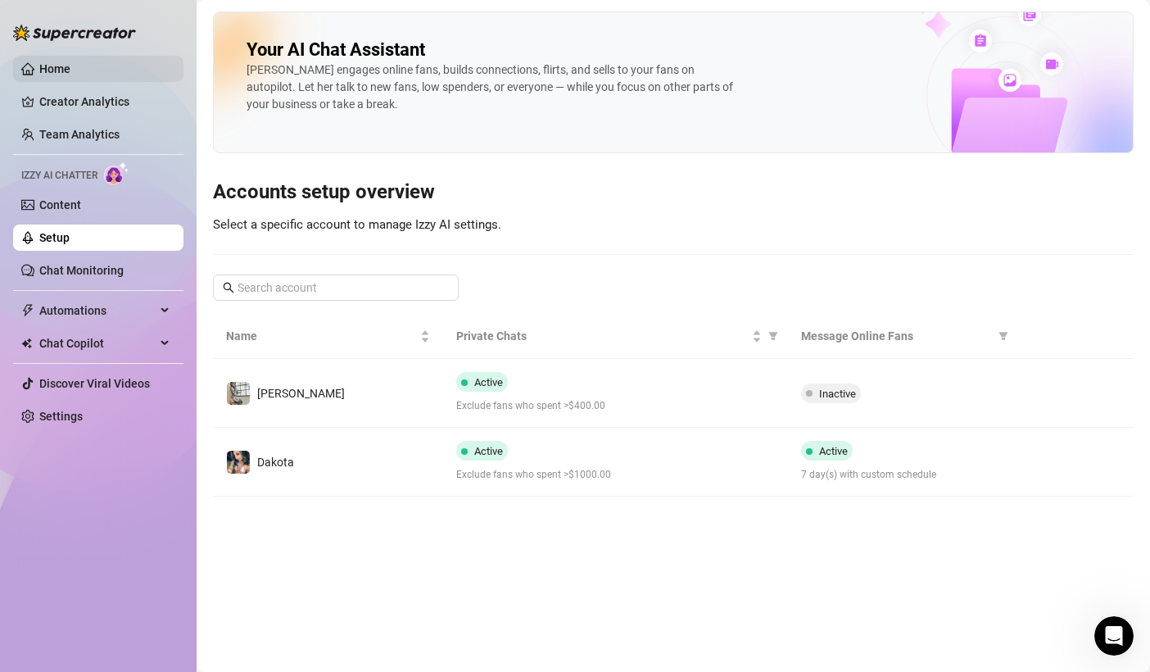
click at [70, 66] on link "Home" at bounding box center [54, 68] width 31 height 13
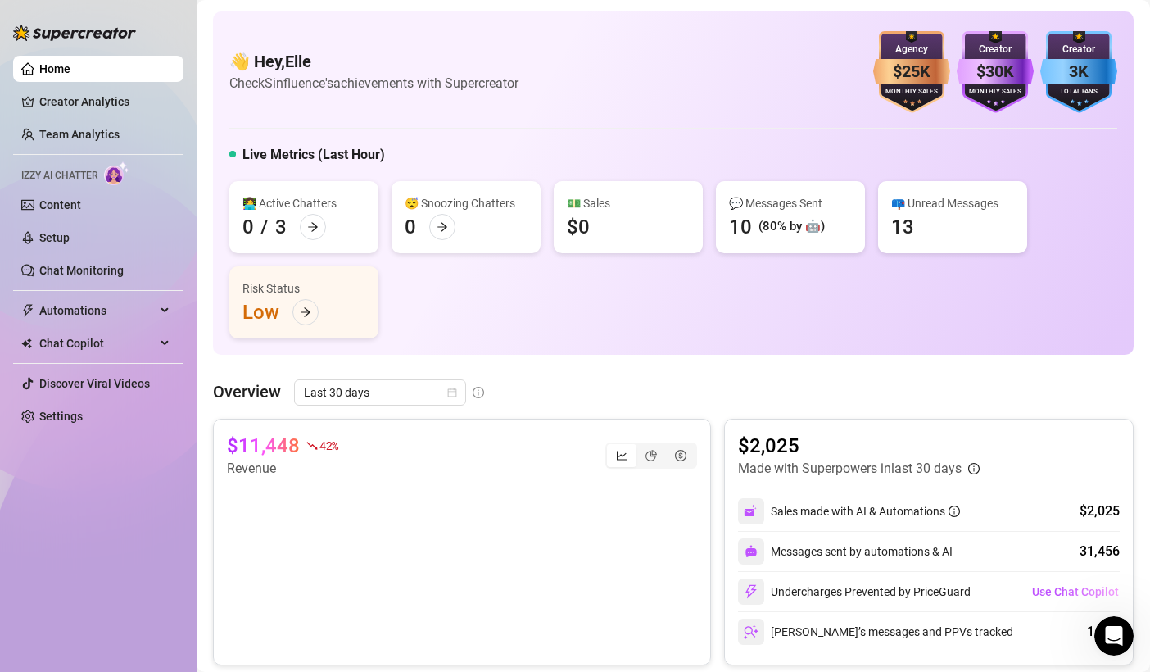
click at [1108, 633] on icon "Open Intercom Messenger" at bounding box center [1114, 636] width 27 height 27
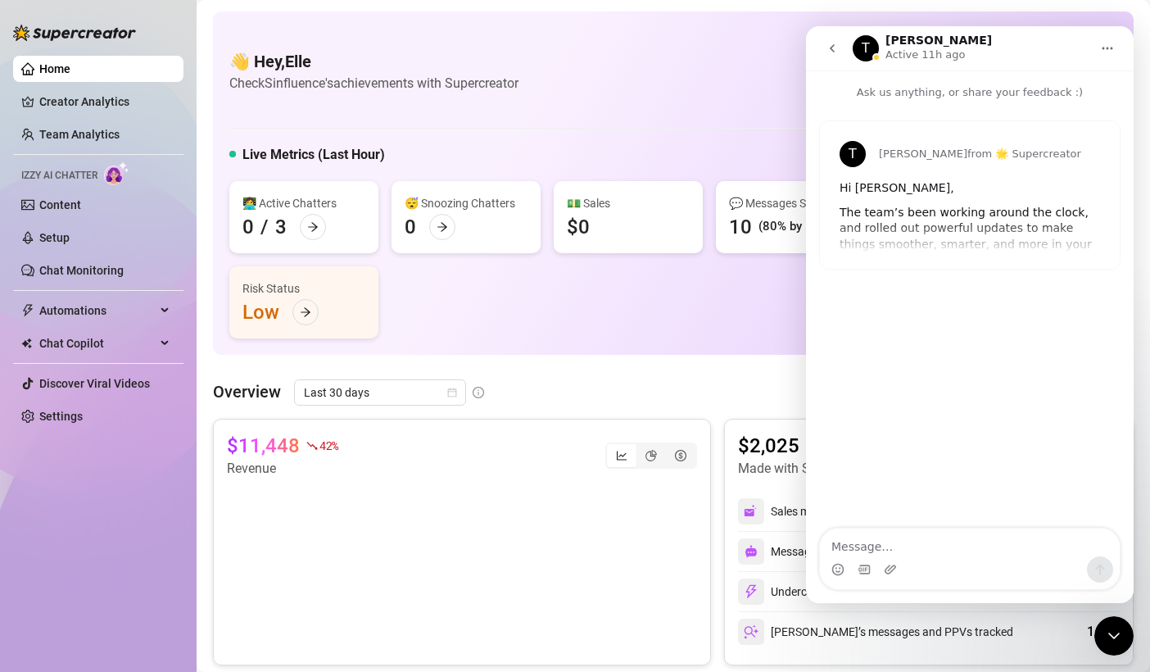
click at [837, 48] on icon "go back" at bounding box center [832, 48] width 13 height 13
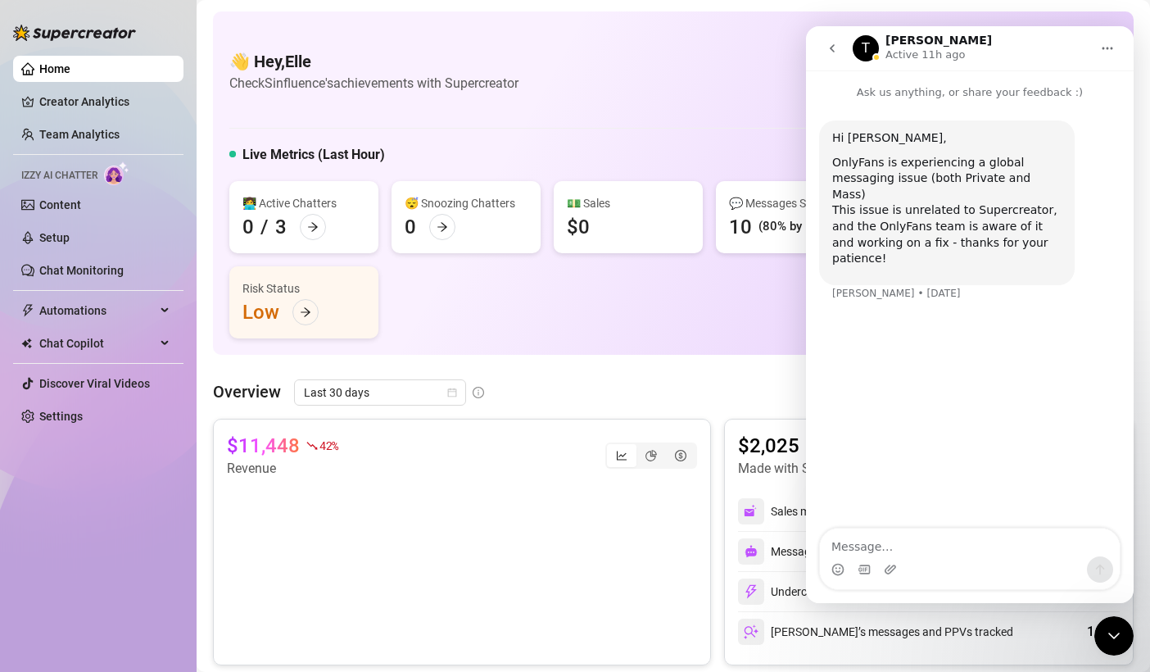
click at [833, 44] on icon "go back" at bounding box center [832, 48] width 13 height 13
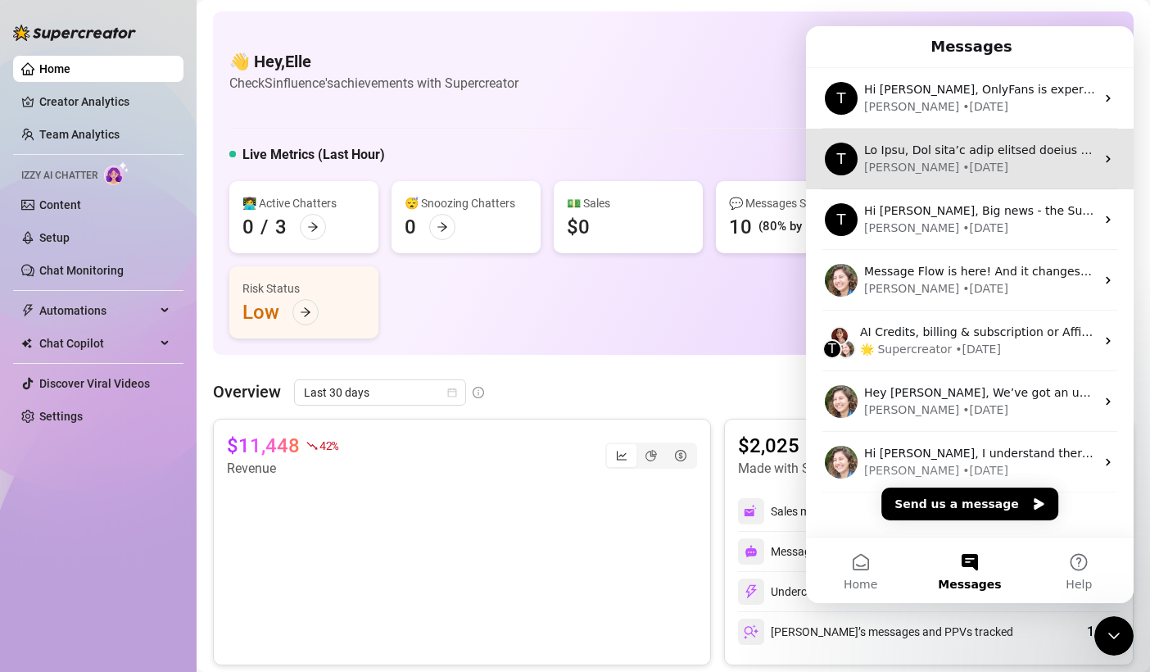
click at [963, 174] on div "[PERSON_NAME] • [DATE]" at bounding box center [979, 167] width 231 height 17
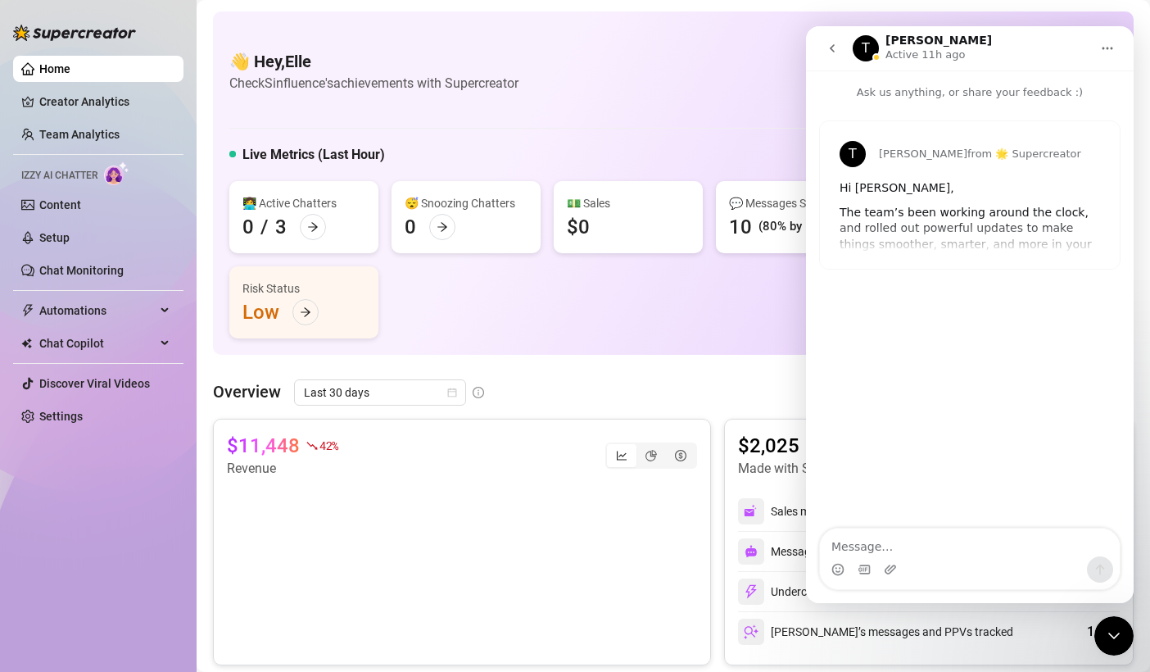
click at [955, 235] on div "[PERSON_NAME] from 🌟 Supercreator Hi [PERSON_NAME], The team’s been working aro…" at bounding box center [970, 194] width 300 height 147
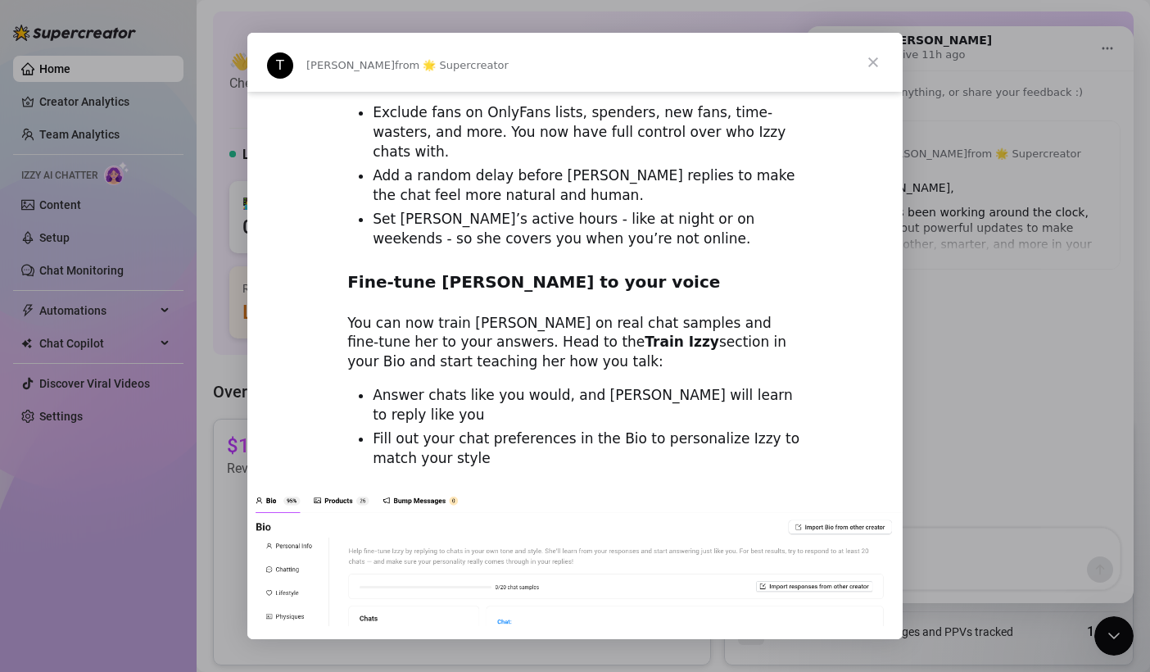
scroll to position [1479, 0]
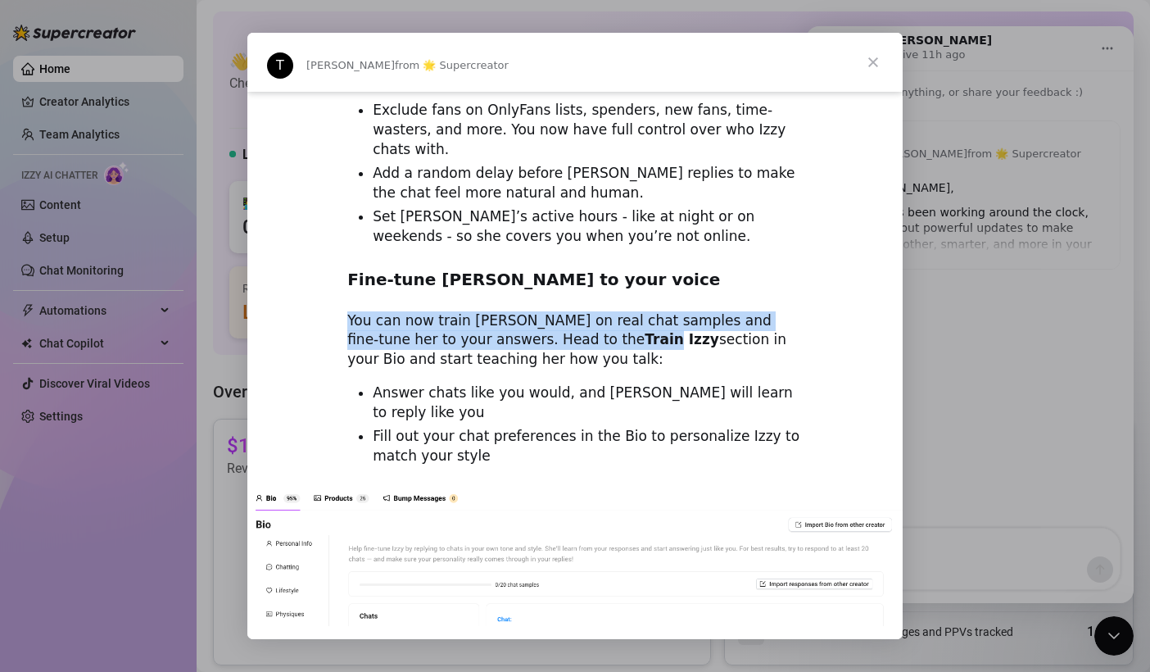
drag, startPoint x: 351, startPoint y: 283, endPoint x: 512, endPoint y: 314, distance: 164.2
click at [512, 314] on div "Hi Elle, The team’s been working around the clock, and rolled out powerful upda…" at bounding box center [574, 9] width 655 height 2793
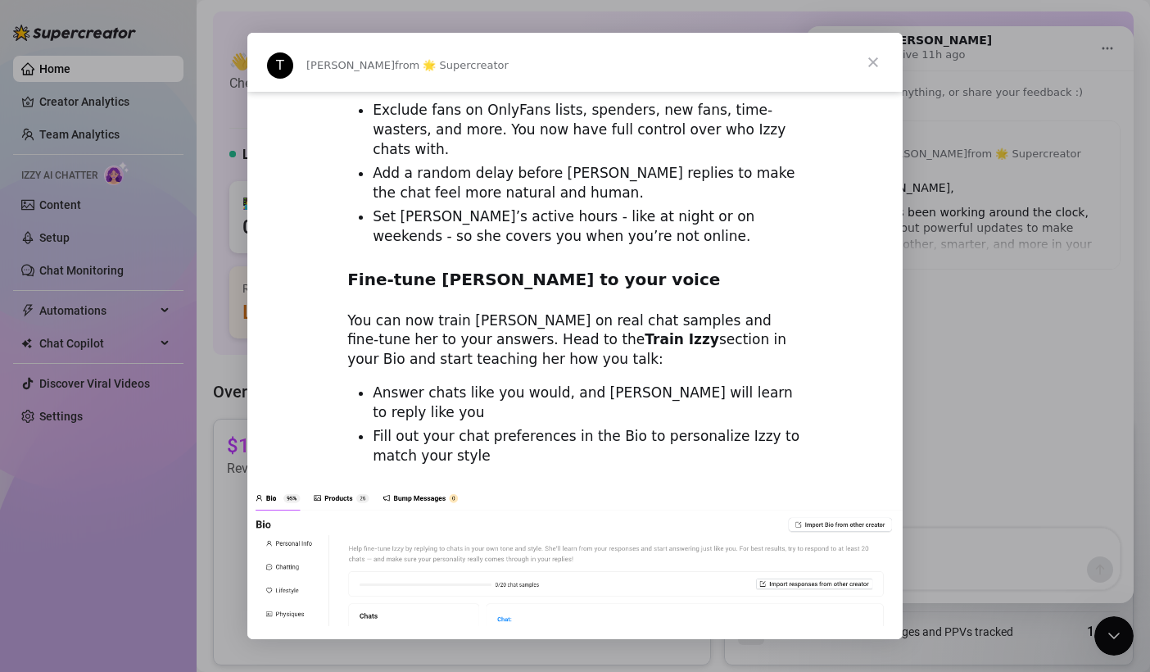
drag, startPoint x: 512, startPoint y: 314, endPoint x: 478, endPoint y: 406, distance: 98.8
click at [478, 427] on li "Fill out your chat preferences in the Bio to personalize Izzy to match your sty…" at bounding box center [588, 446] width 430 height 39
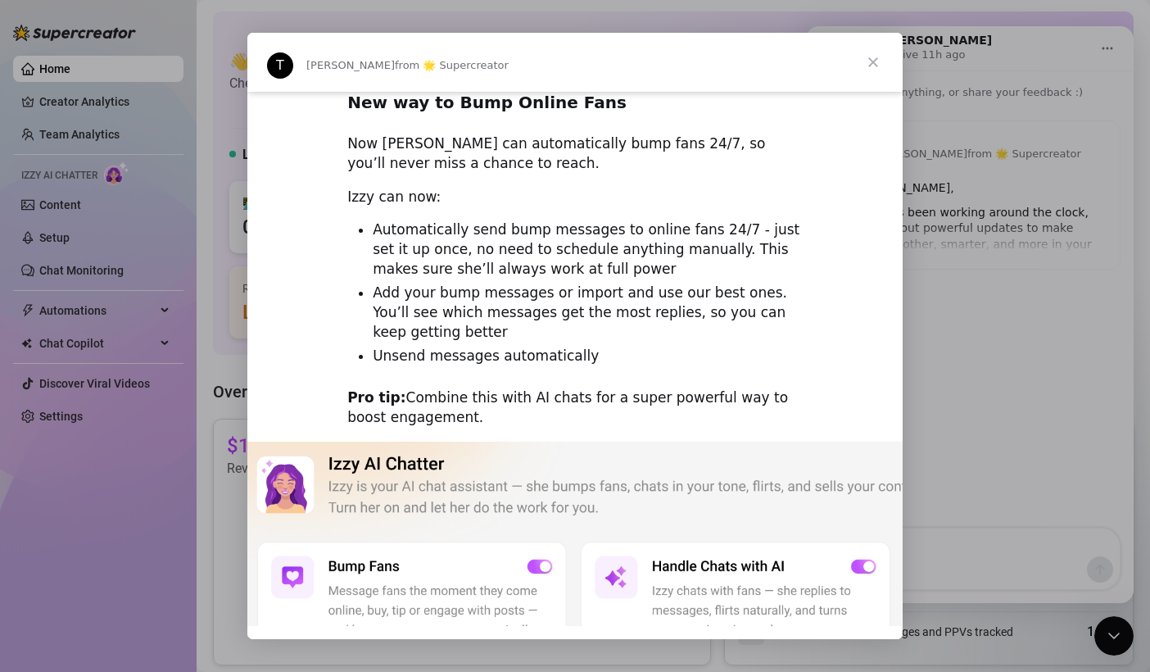
scroll to position [0, 0]
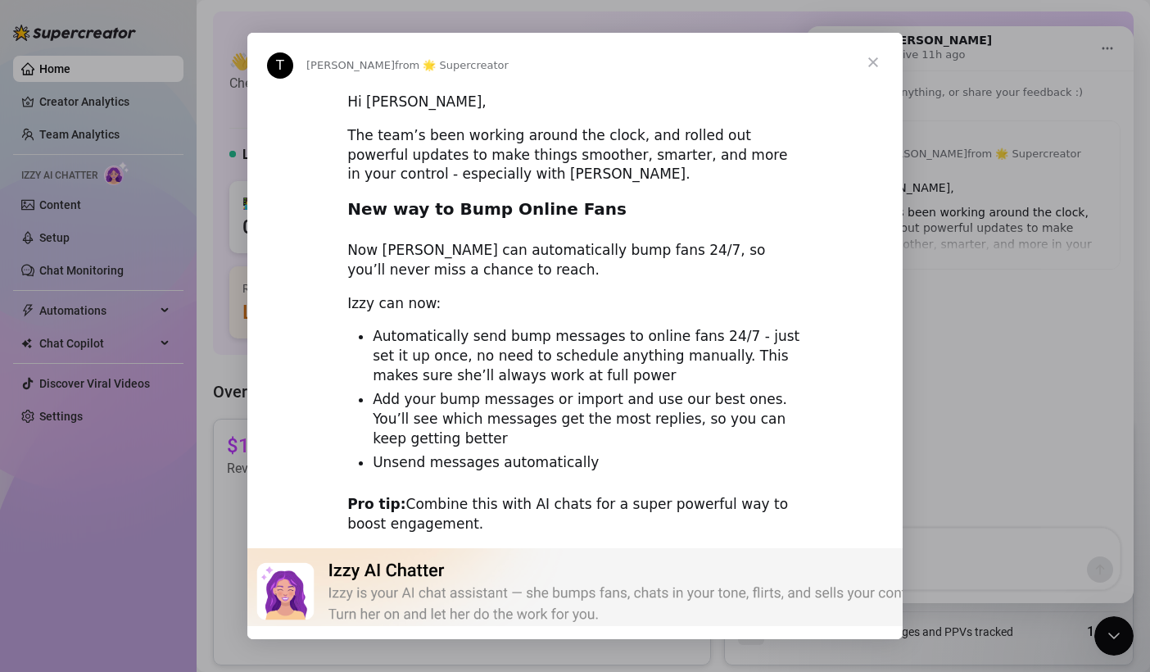
click at [868, 59] on span "Close" at bounding box center [873, 62] width 59 height 59
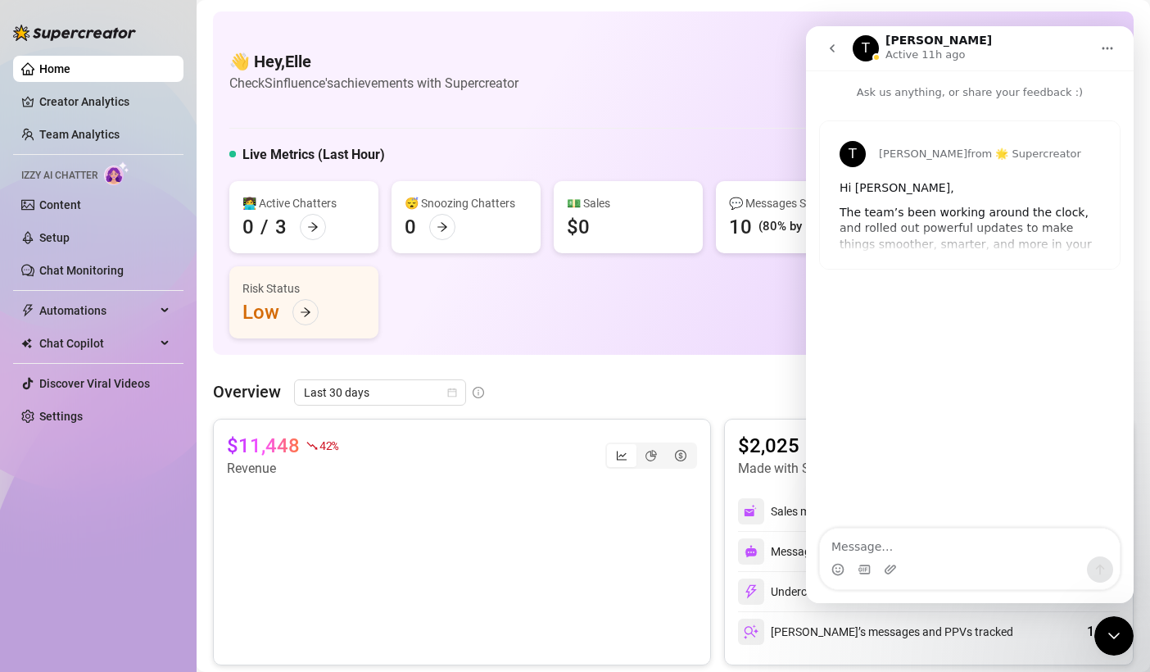
click at [837, 52] on icon "go back" at bounding box center [832, 48] width 13 height 13
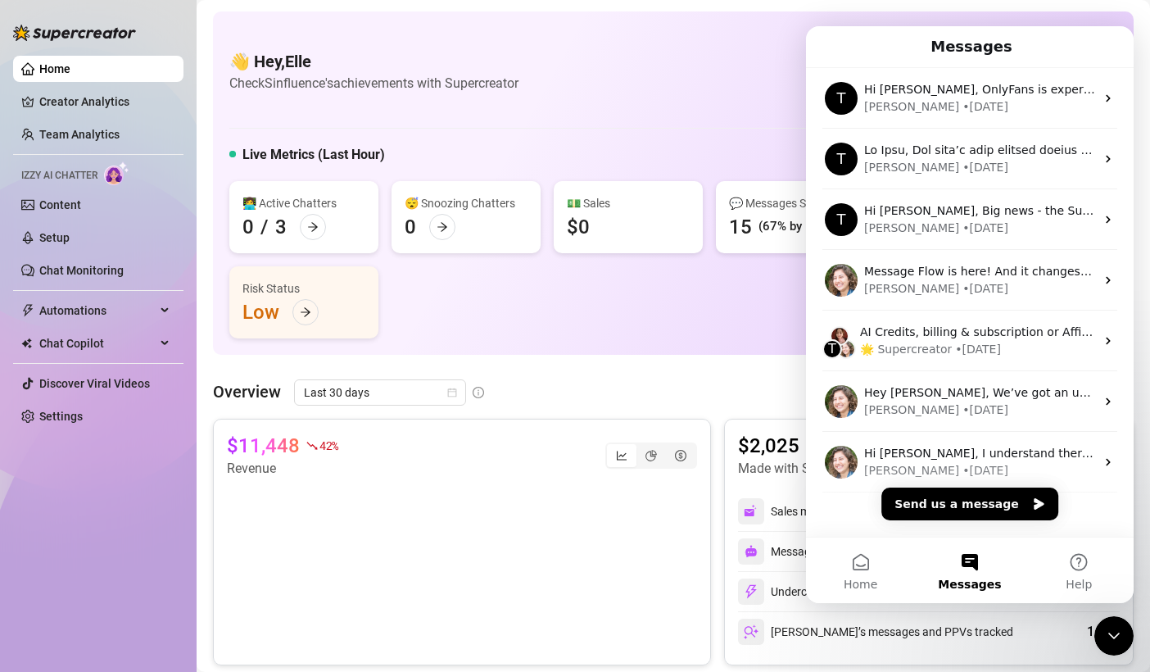
click at [666, 84] on div "👋 Hey, Elle Check Sinfluence's achievements with Supercreator $25K Agency Month…" at bounding box center [673, 72] width 888 height 82
click at [1109, 626] on icon "Close Intercom Messenger" at bounding box center [1114, 636] width 20 height 20
